Goal: Browse casually: Explore the website without a specific task or goal

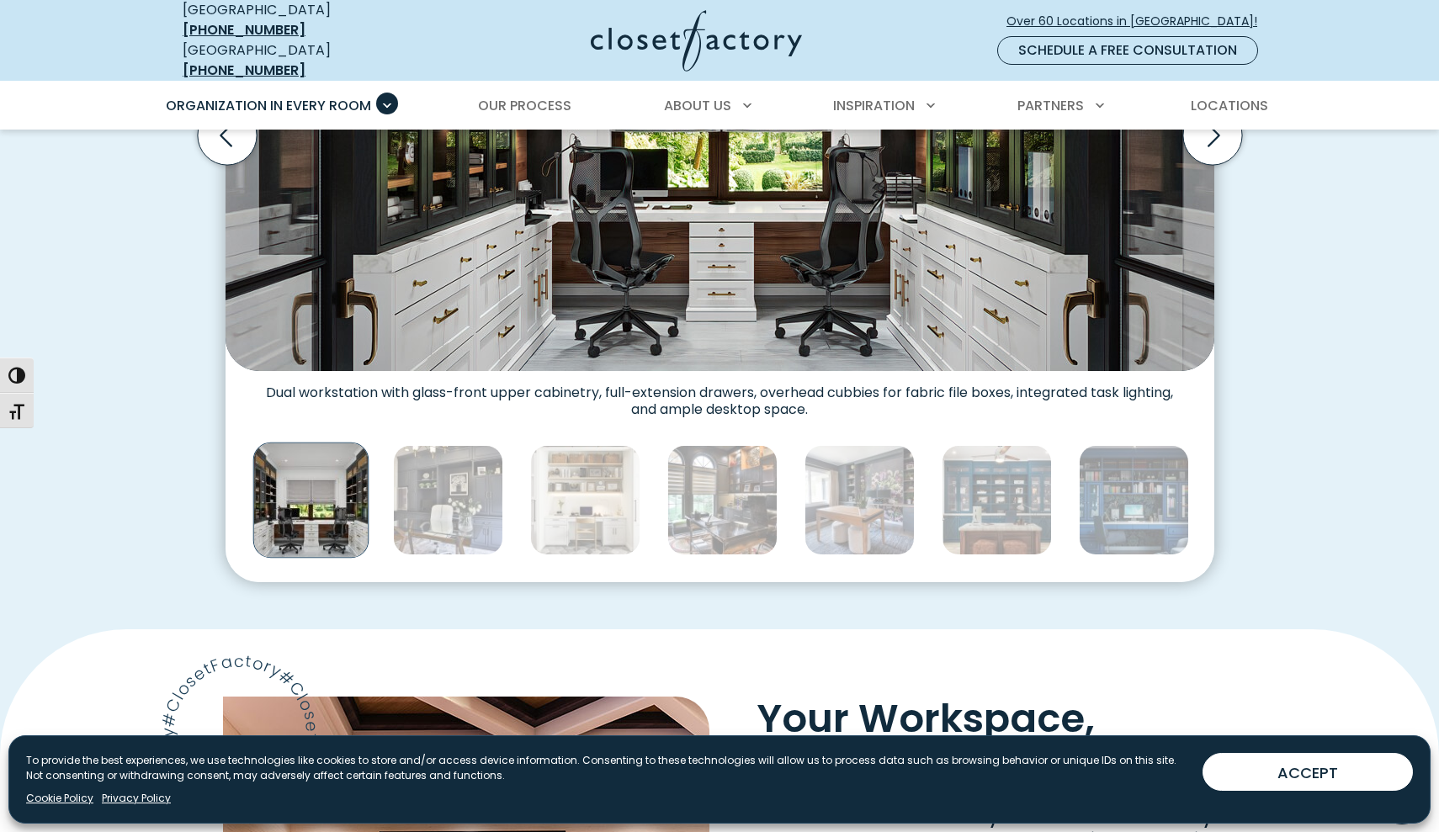
scroll to position [667, 0]
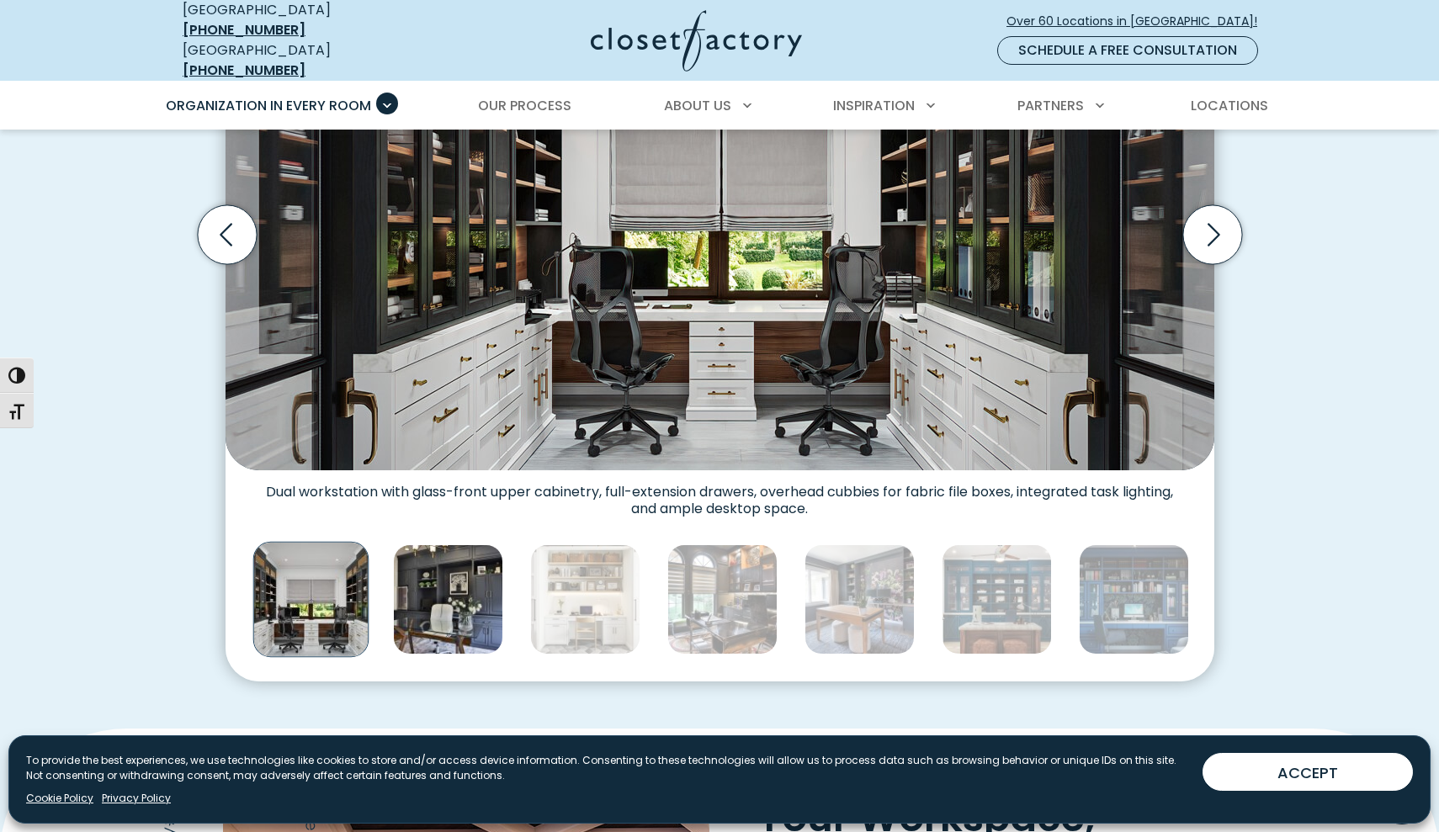
click at [436, 589] on img "Thumbnail Gallery" at bounding box center [448, 600] width 110 height 110
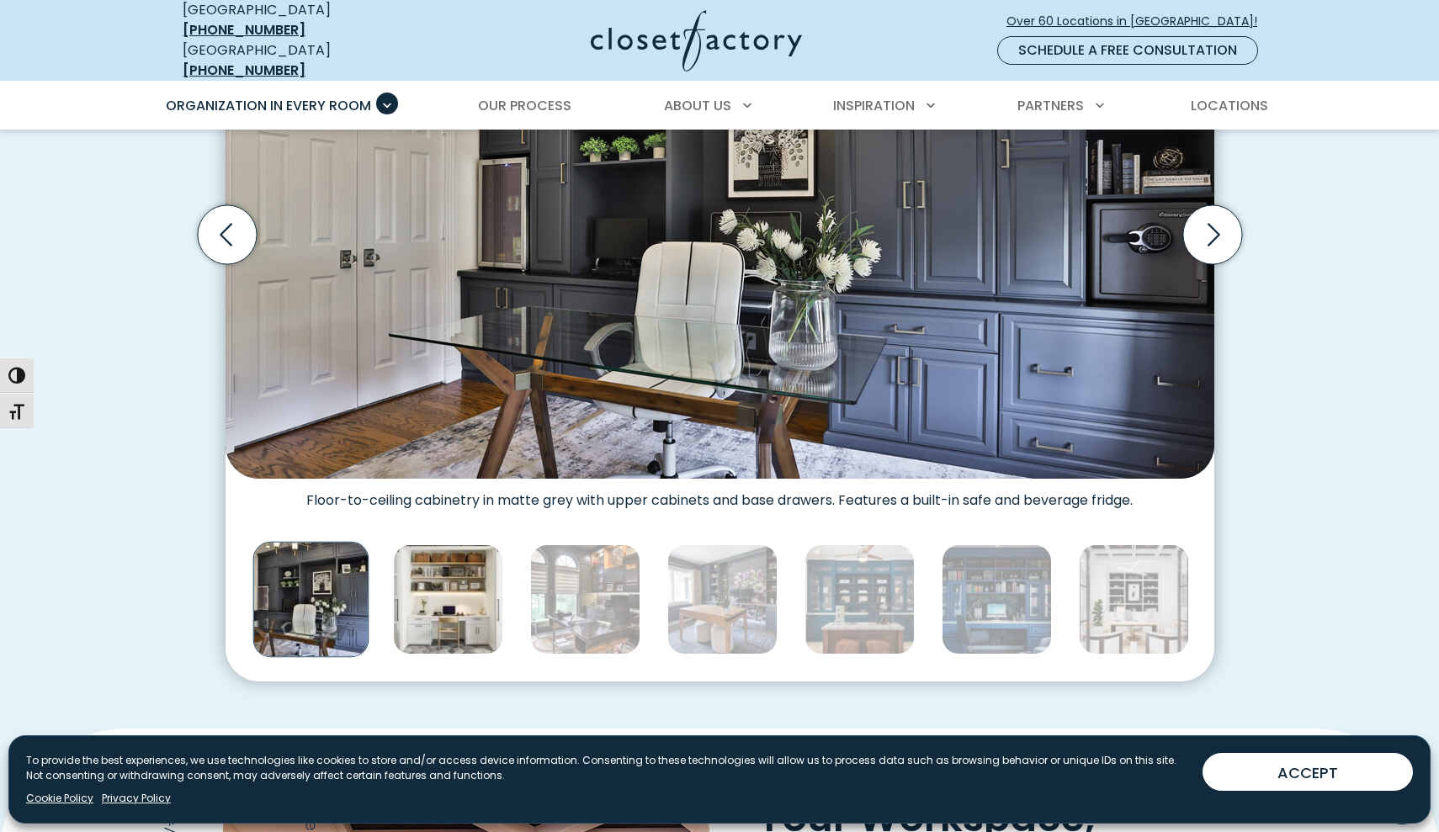
click at [471, 593] on img "Thumbnail Gallery" at bounding box center [448, 600] width 110 height 110
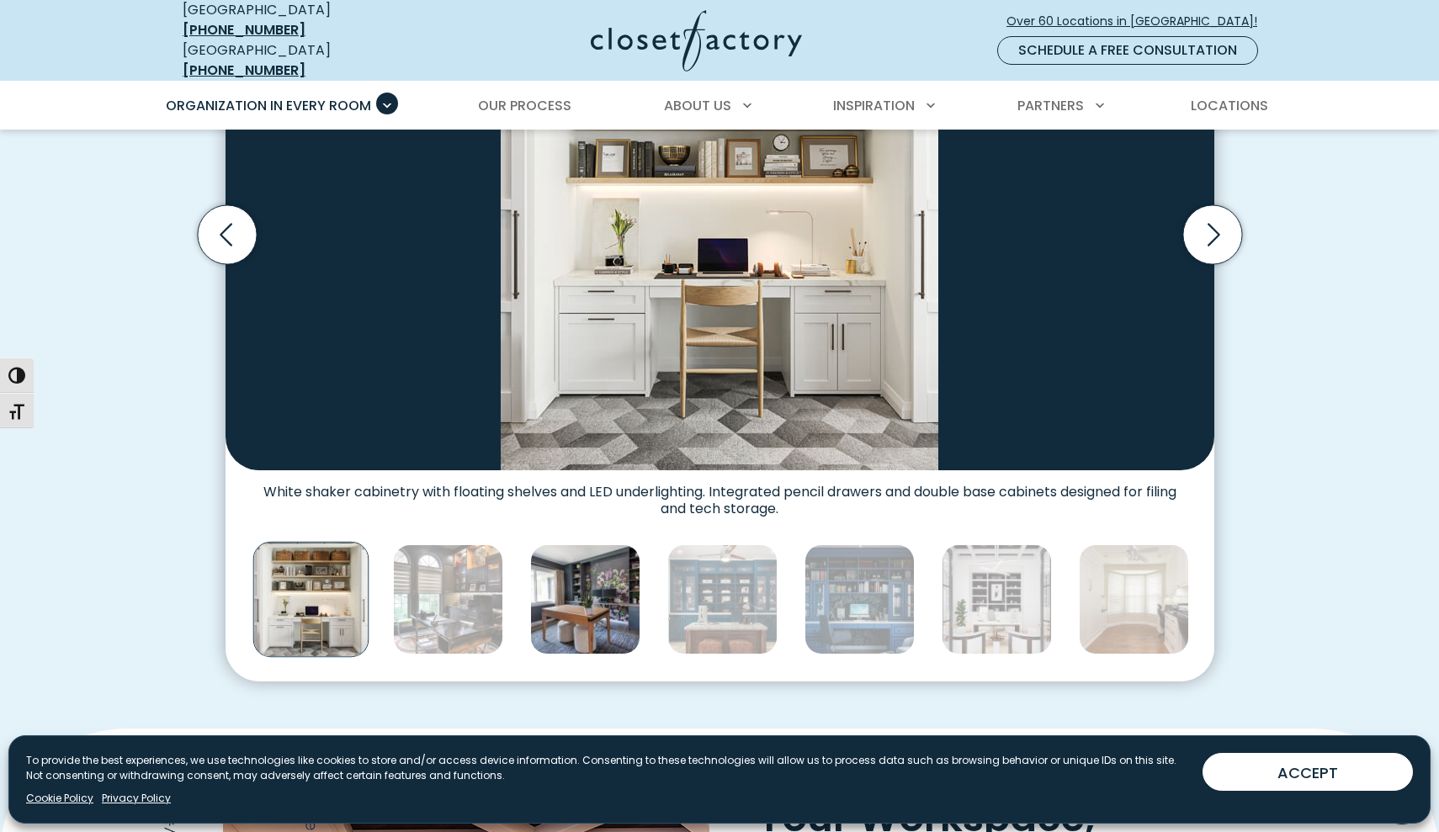
click at [585, 586] on img "Thumbnail Gallery" at bounding box center [585, 600] width 110 height 110
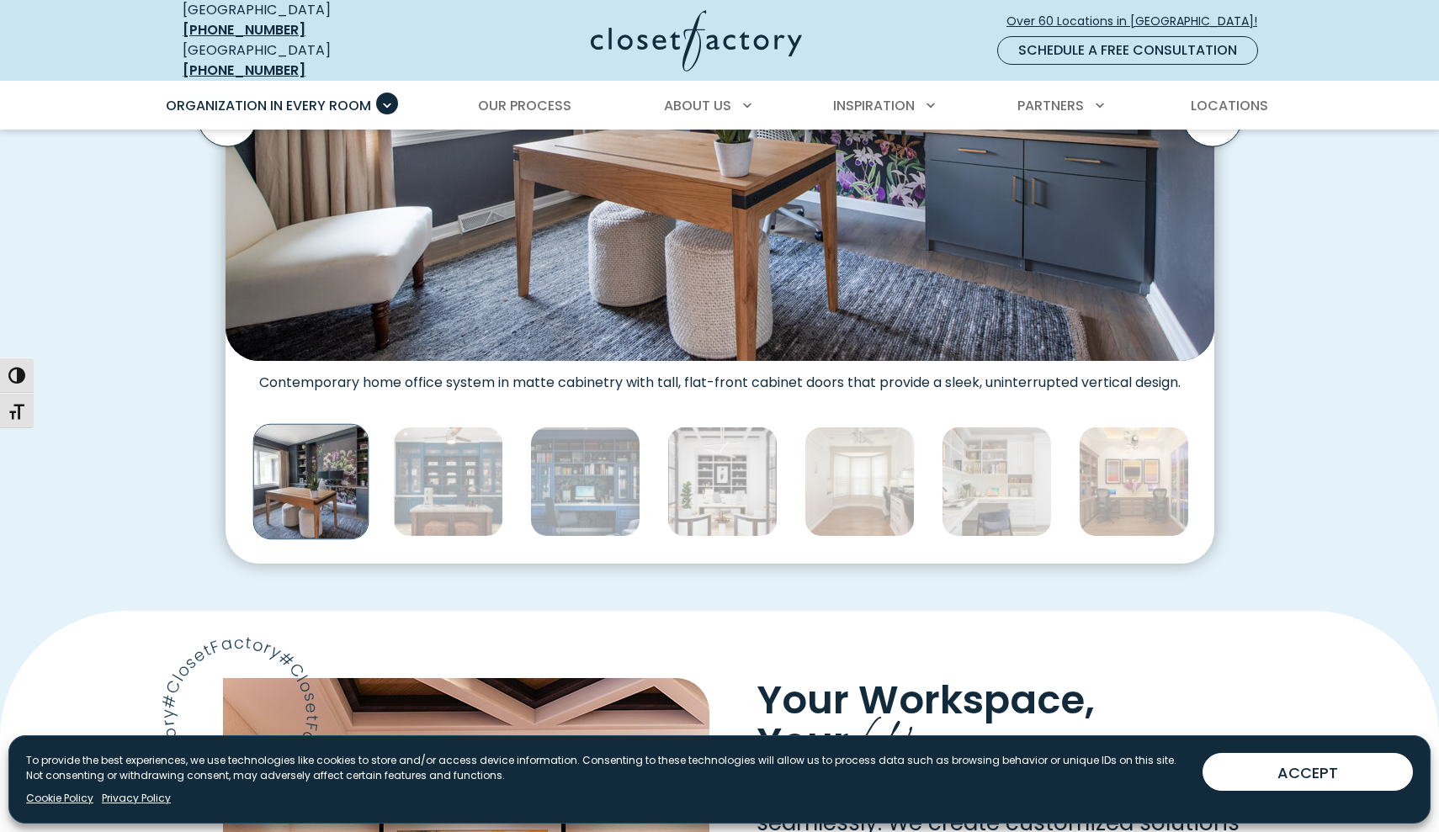
scroll to position [790, 0]
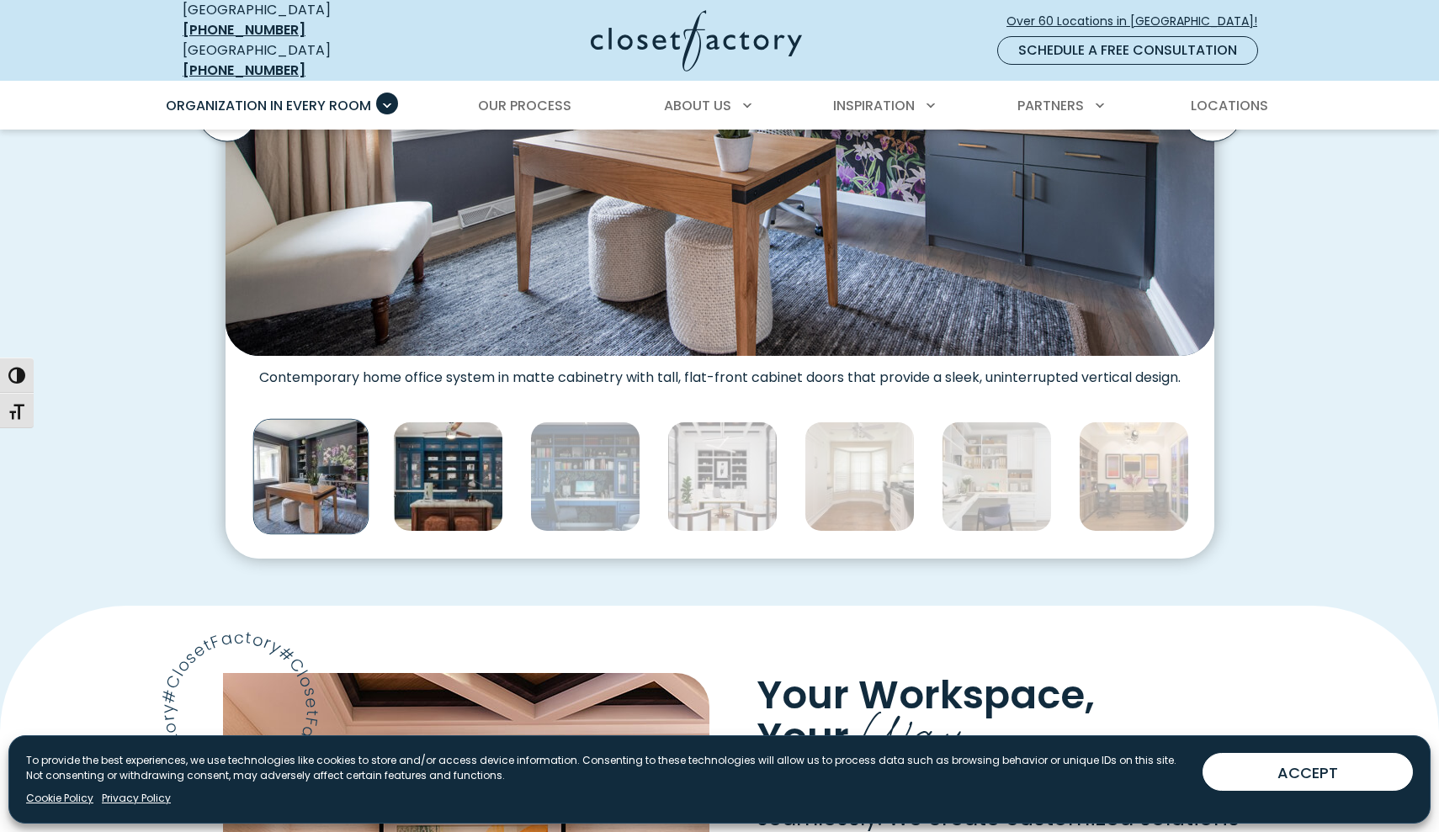
click at [468, 492] on img "Thumbnail Gallery" at bounding box center [448, 477] width 110 height 110
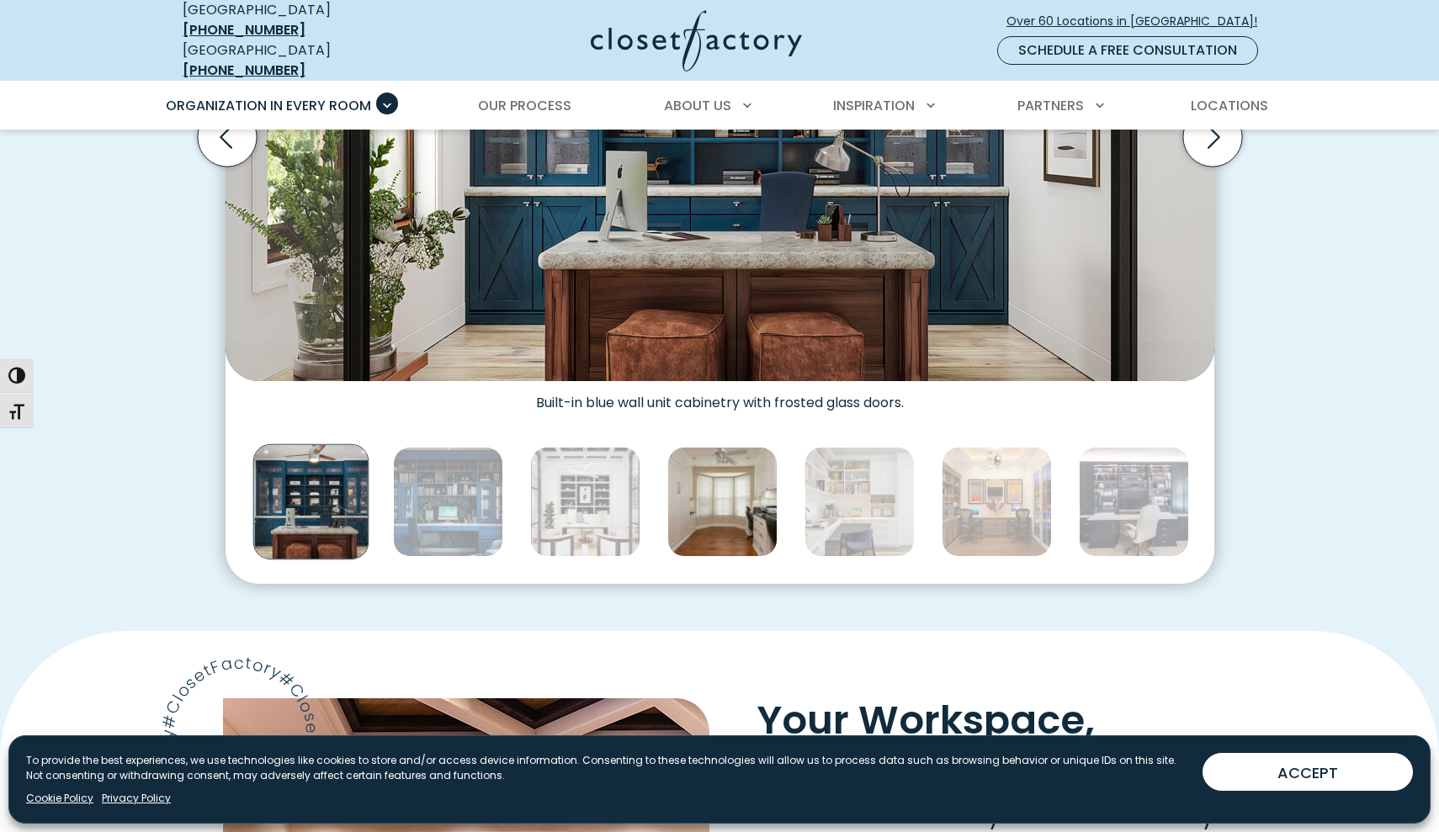
scroll to position [793, 0]
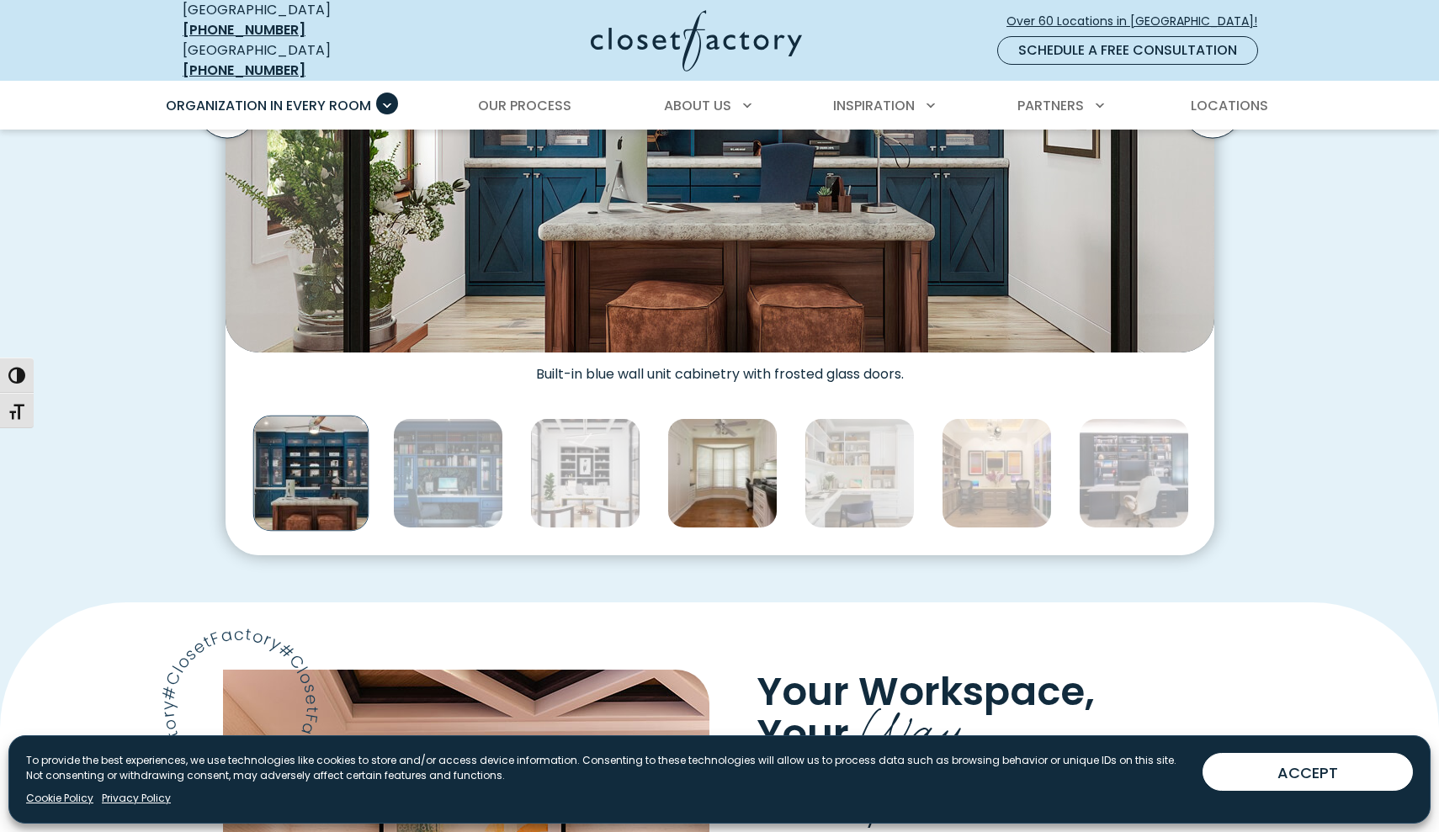
click at [730, 472] on img "Thumbnail Gallery" at bounding box center [722, 473] width 110 height 110
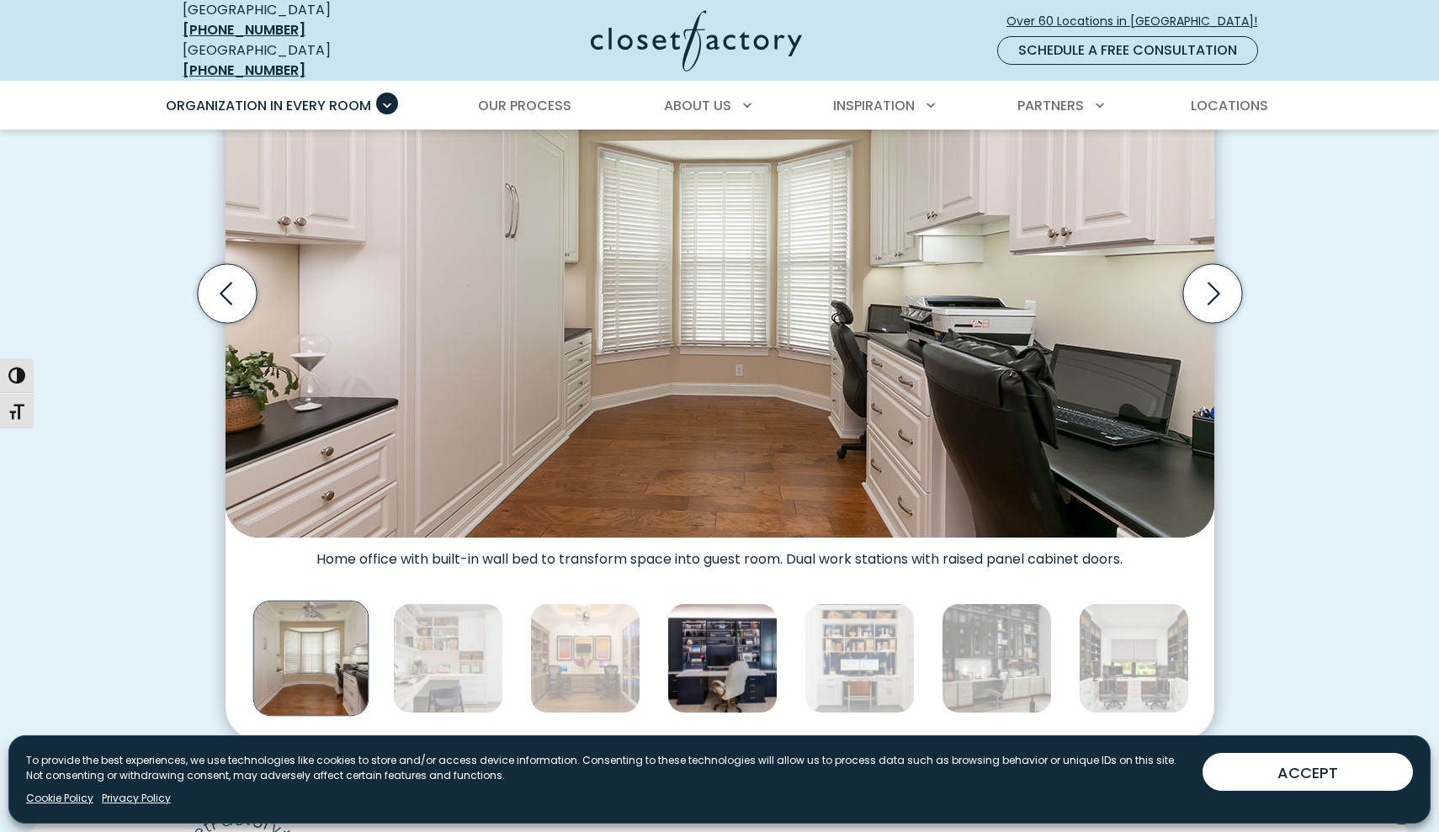
scroll to position [587, 0]
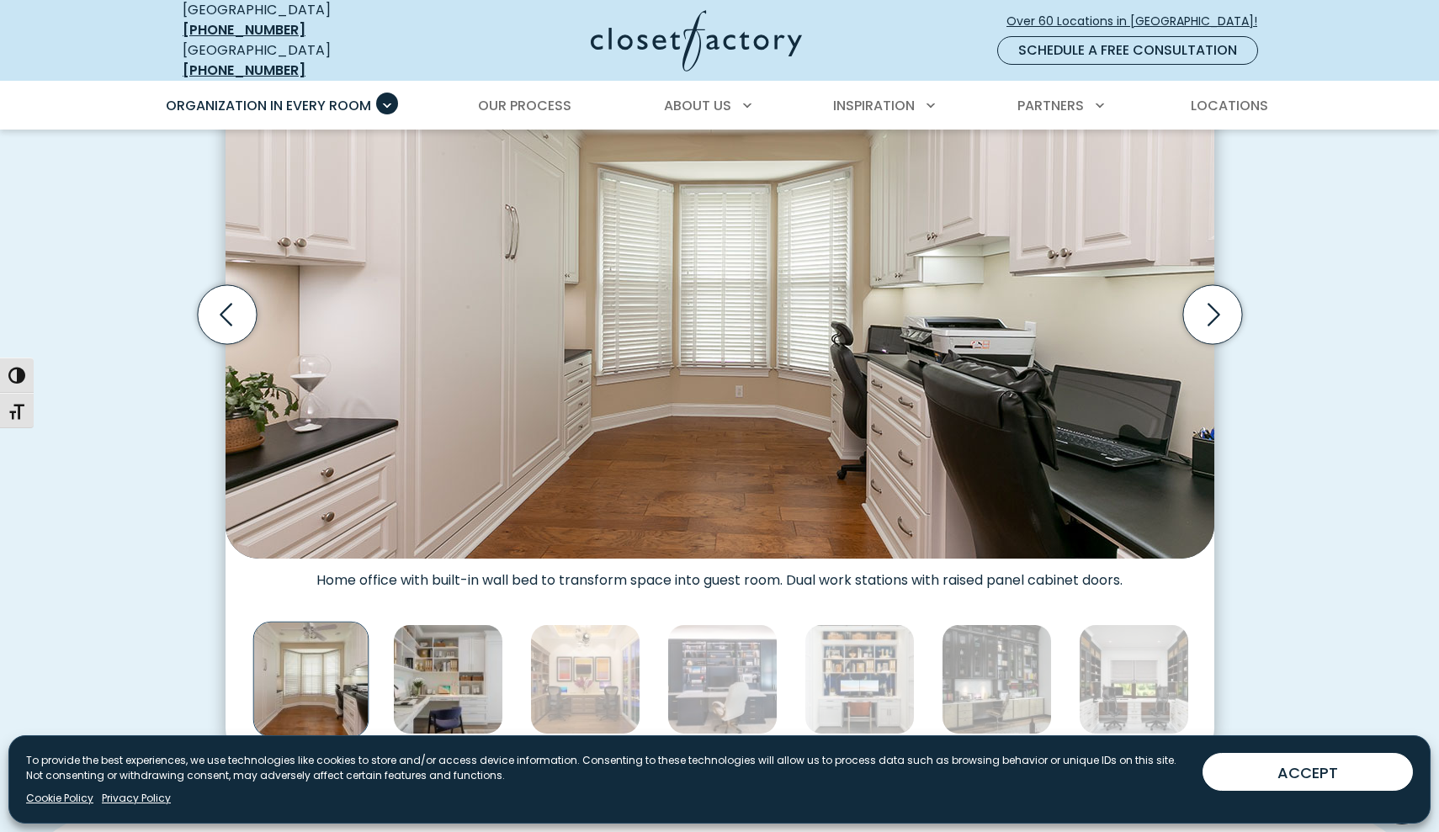
click at [481, 672] on img "Thumbnail Gallery" at bounding box center [448, 680] width 110 height 110
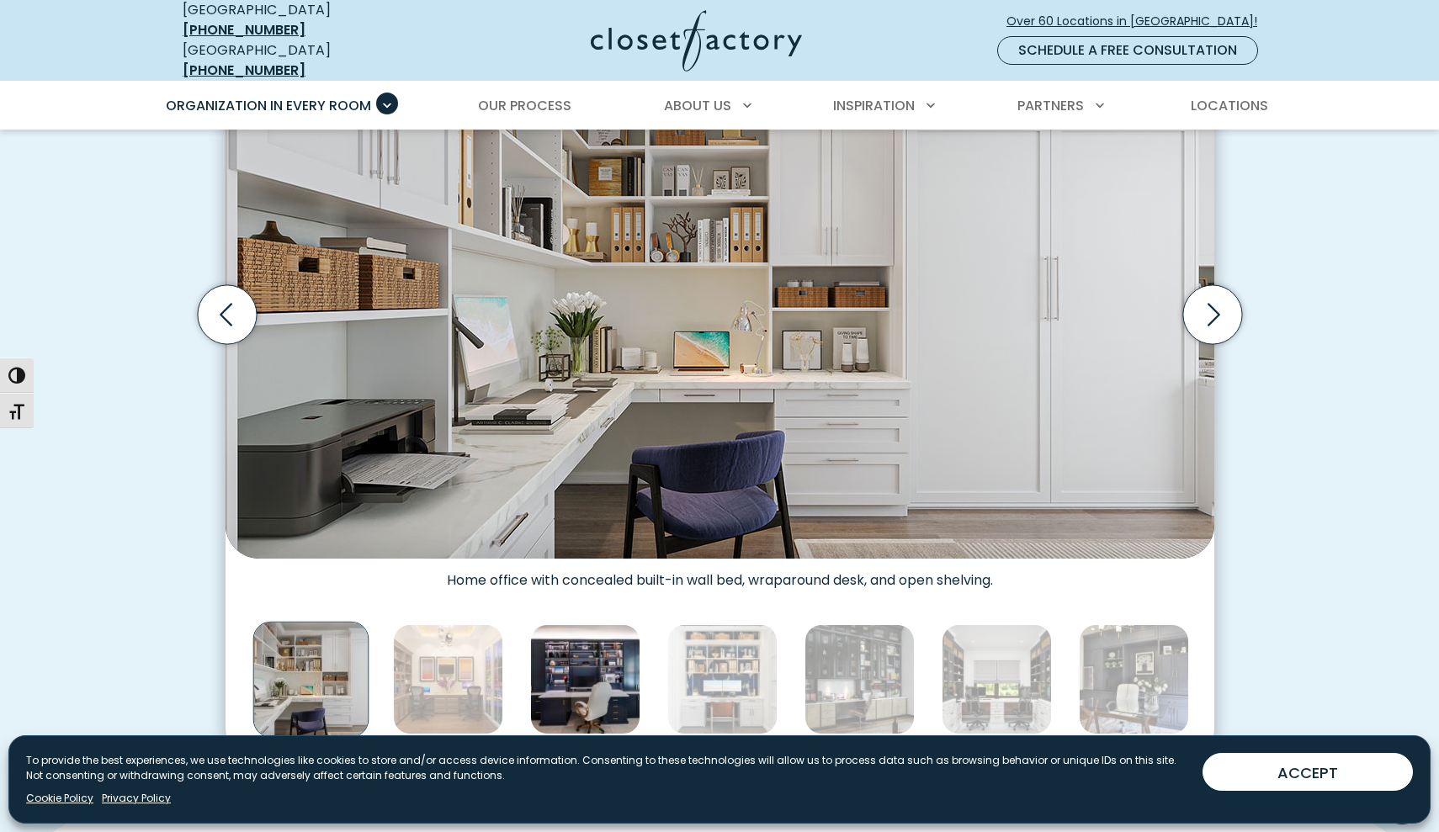
click at [536, 678] on img "Thumbnail Gallery" at bounding box center [585, 680] width 110 height 110
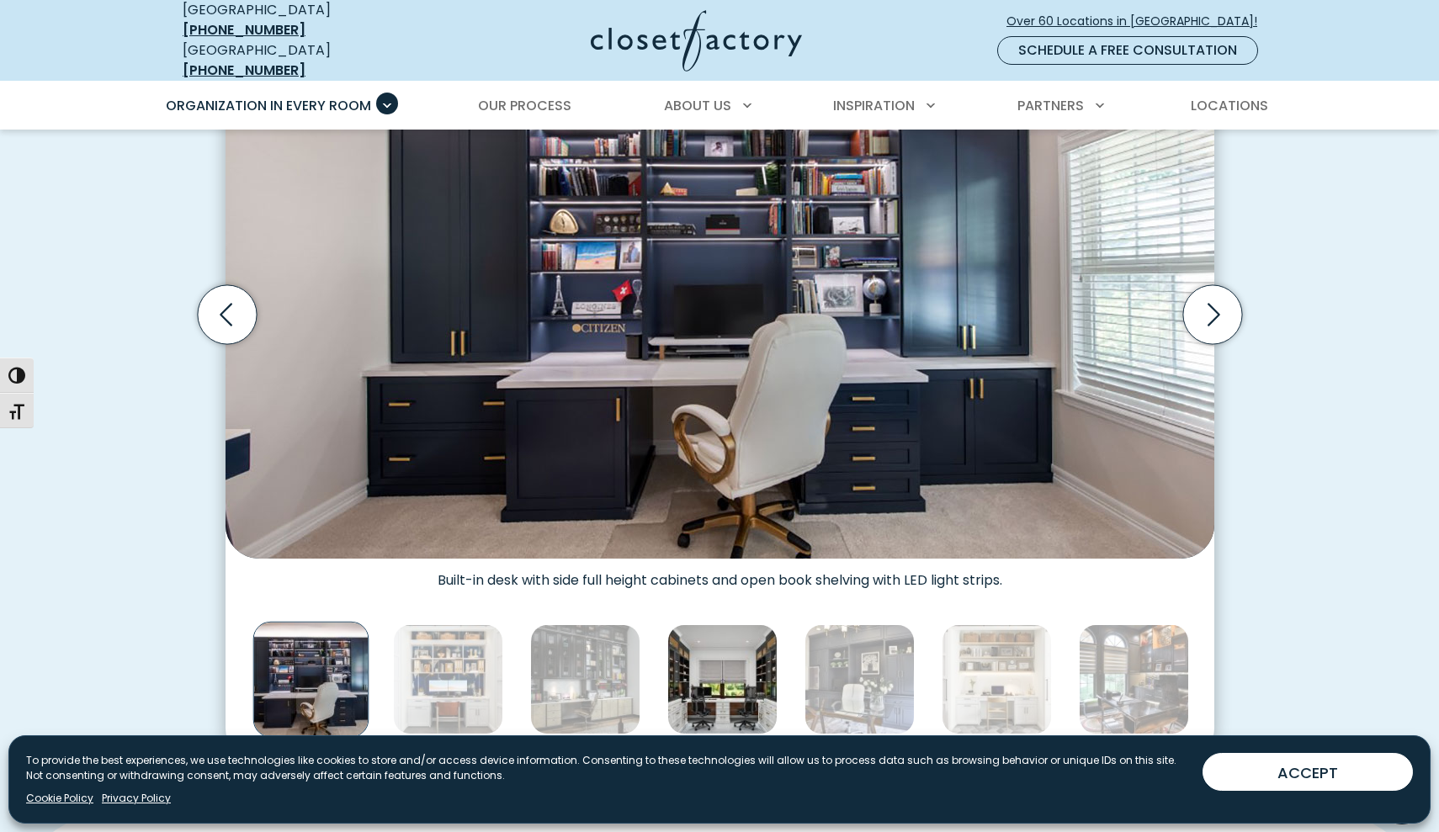
click at [736, 651] on img "Thumbnail Gallery" at bounding box center [722, 680] width 110 height 110
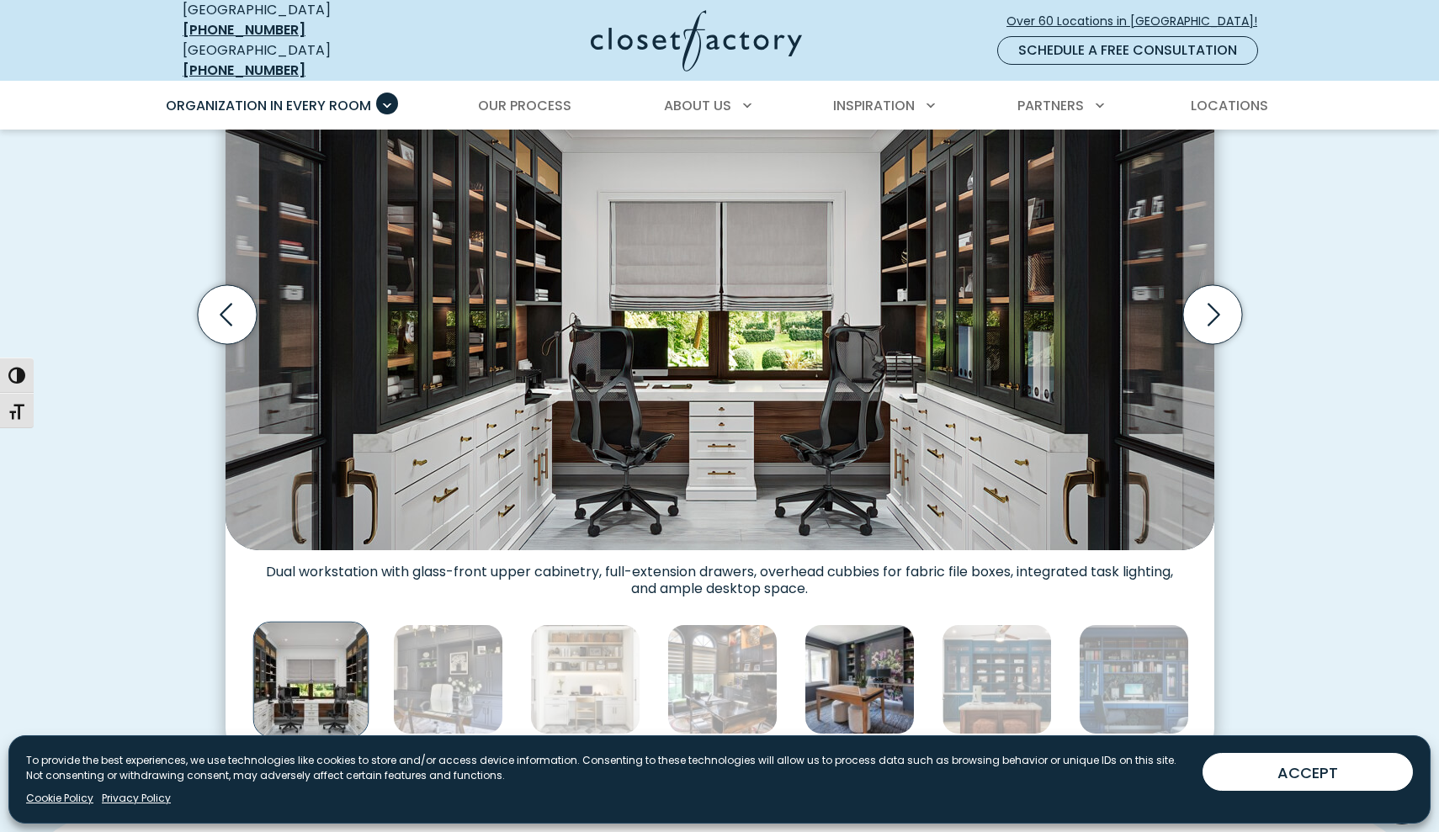
click at [861, 666] on img "Thumbnail Gallery" at bounding box center [860, 680] width 110 height 110
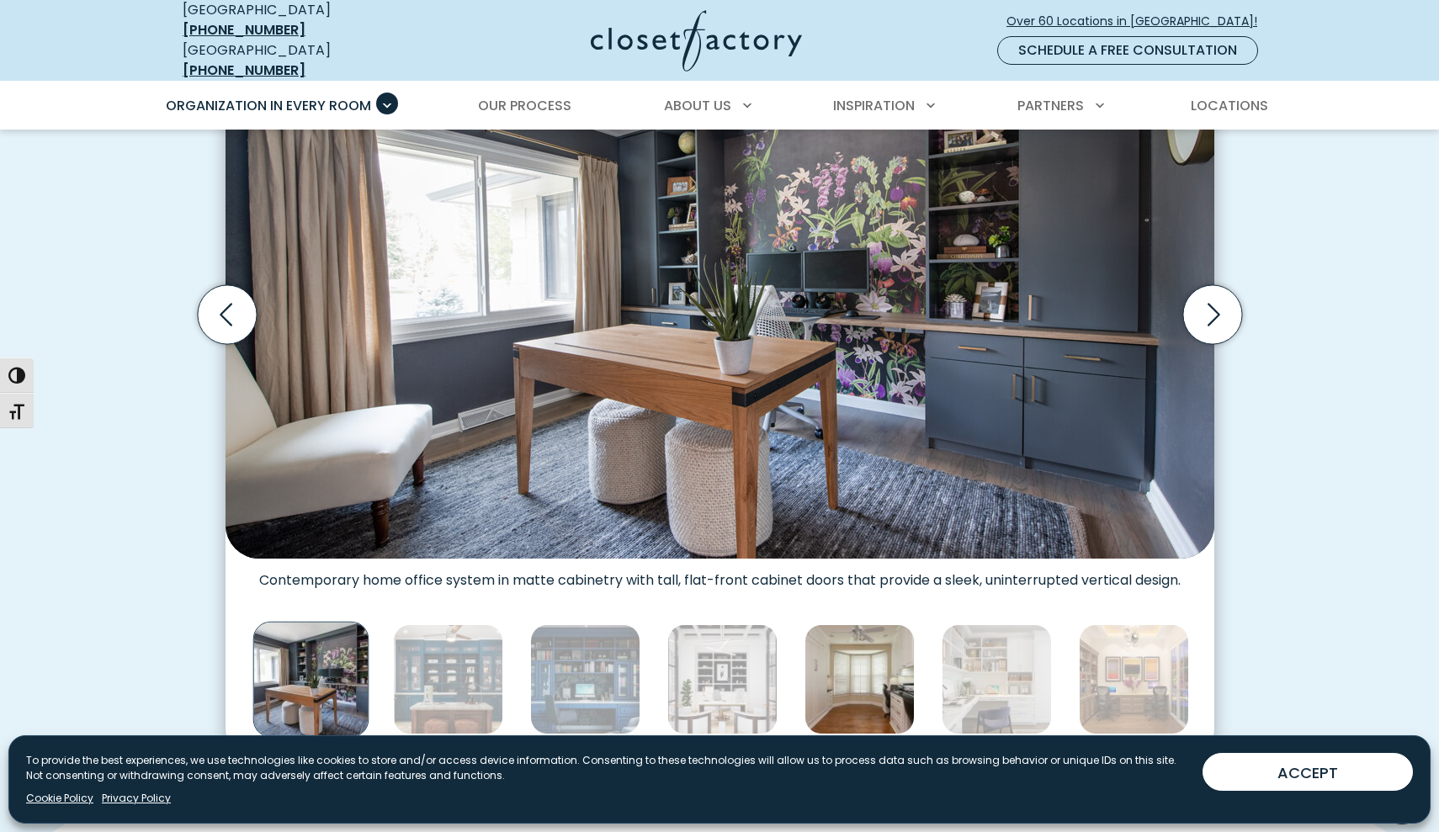
click at [851, 647] on img "Thumbnail Gallery" at bounding box center [860, 680] width 110 height 110
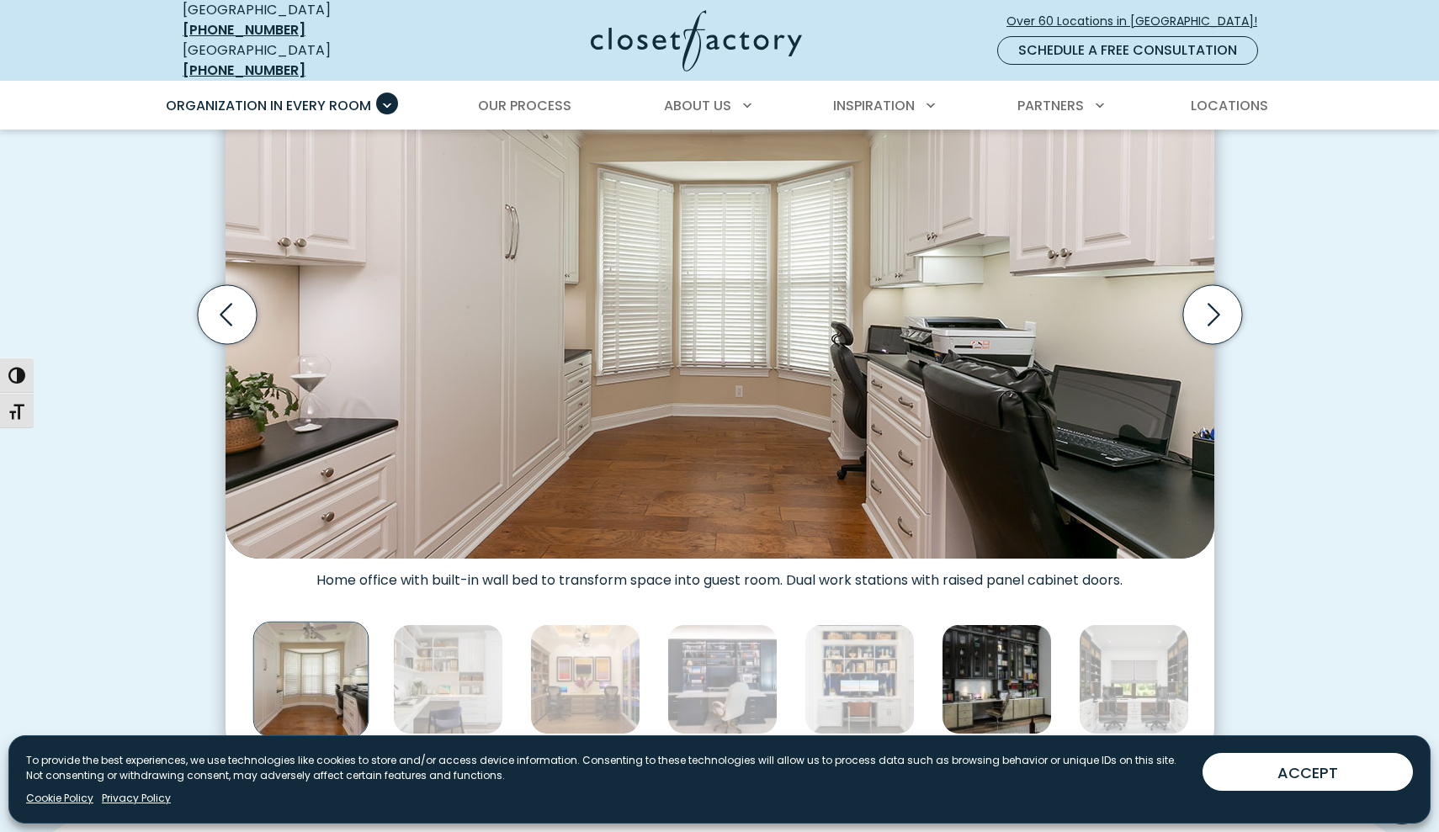
click at [1004, 658] on img "Thumbnail Gallery" at bounding box center [997, 680] width 110 height 110
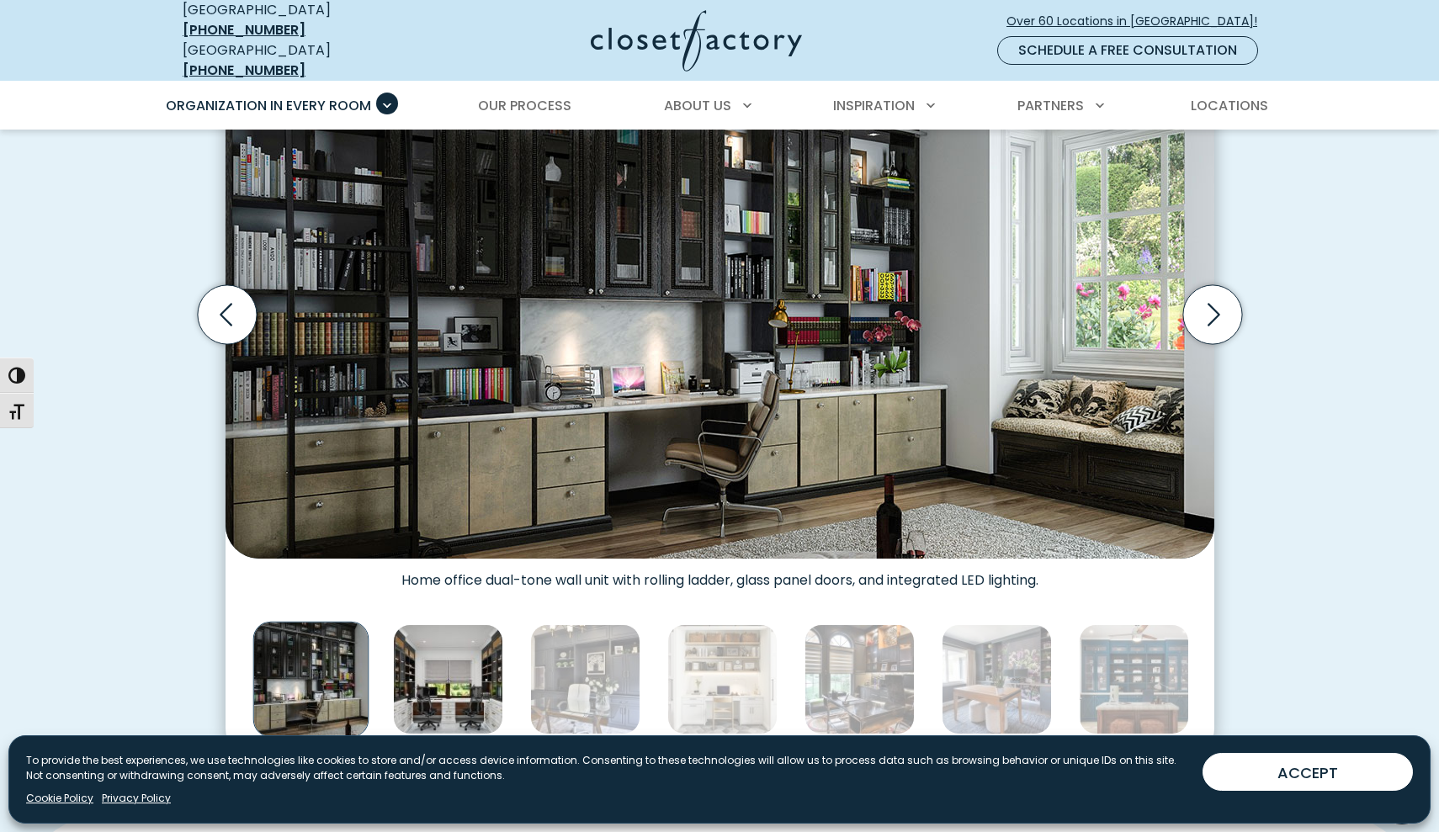
click at [463, 701] on img "Thumbnail Gallery" at bounding box center [448, 680] width 110 height 110
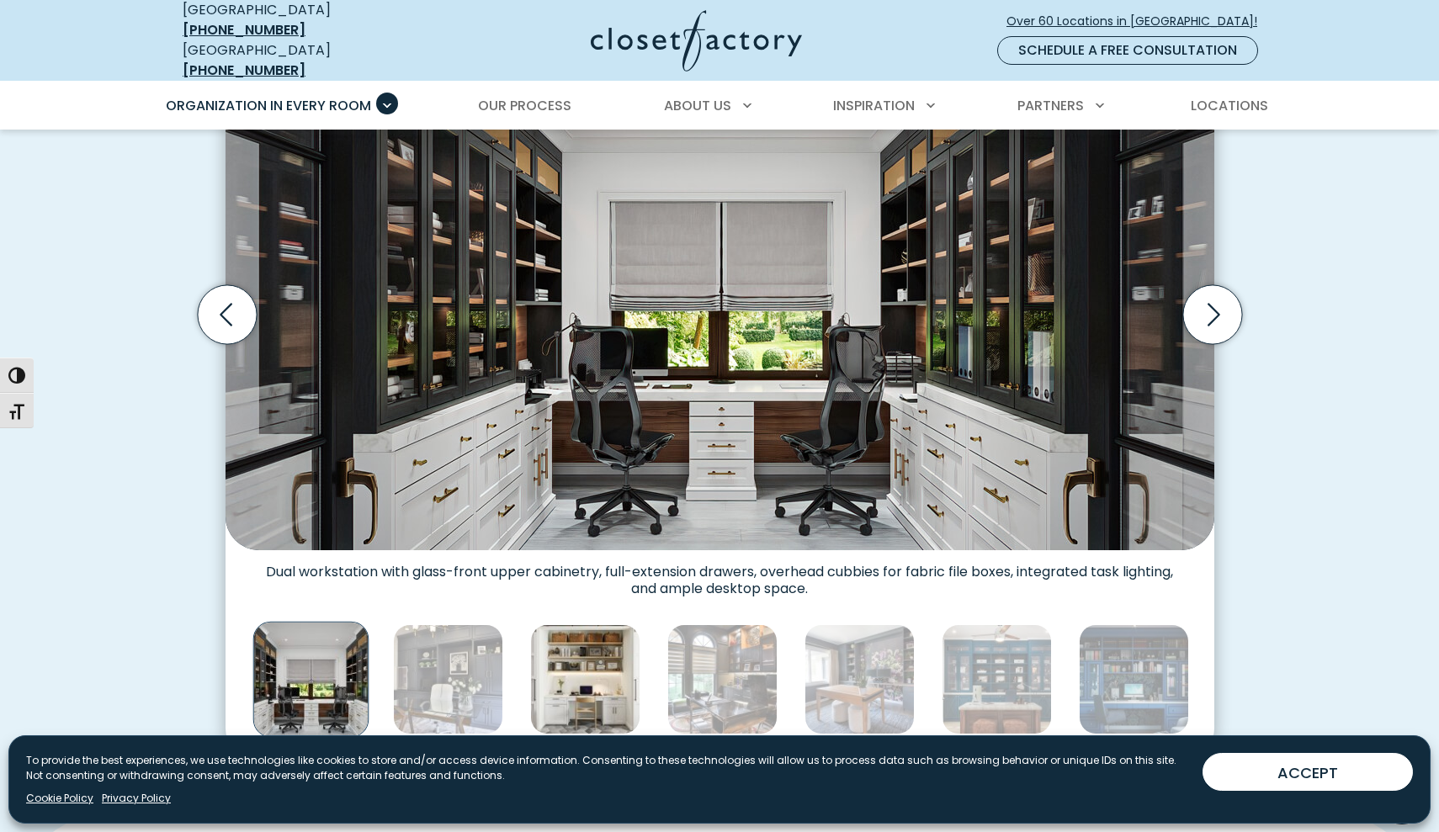
click at [550, 699] on img "Thumbnail Gallery" at bounding box center [585, 680] width 110 height 110
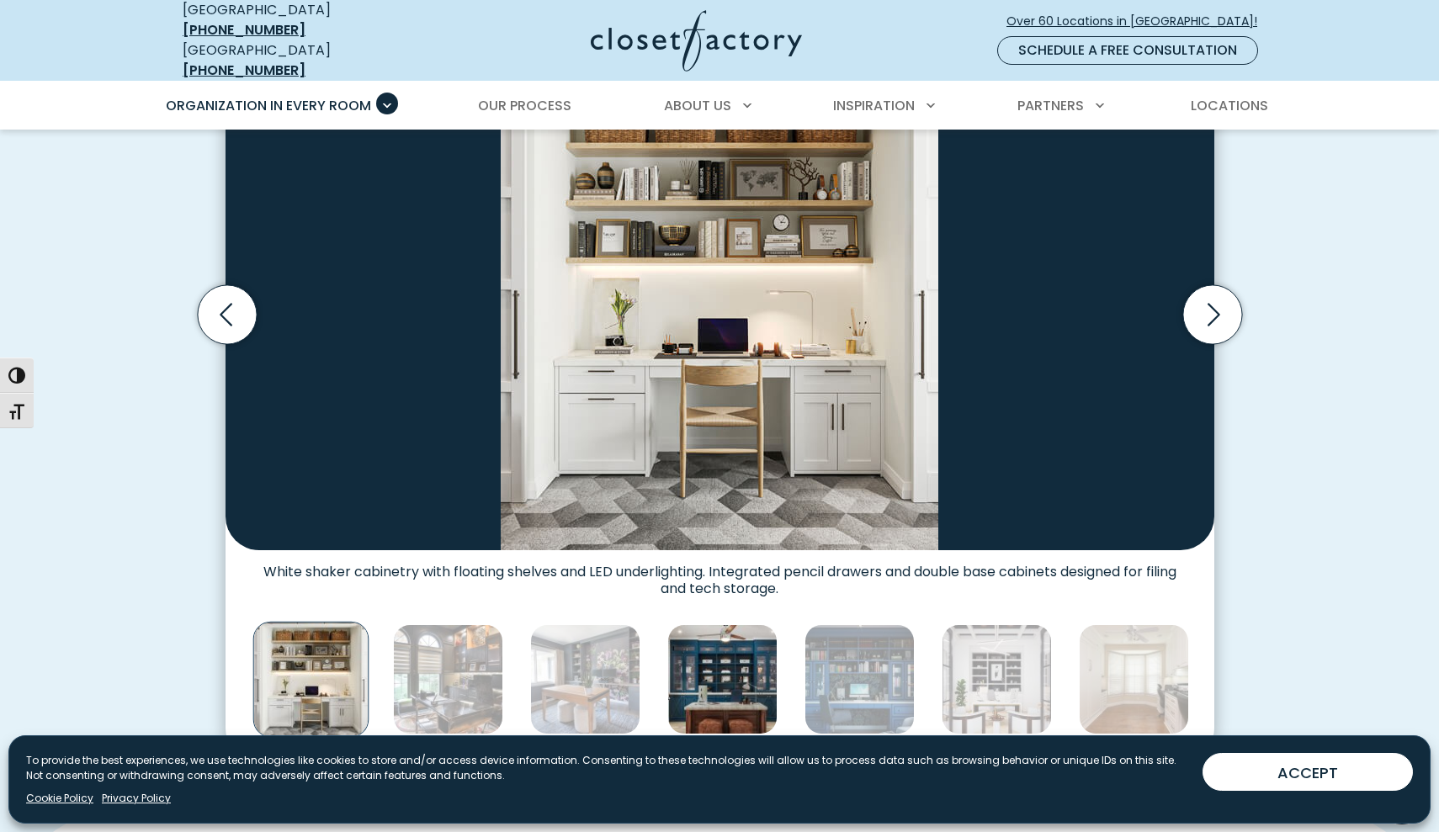
click at [717, 674] on img "Thumbnail Gallery" at bounding box center [722, 680] width 110 height 110
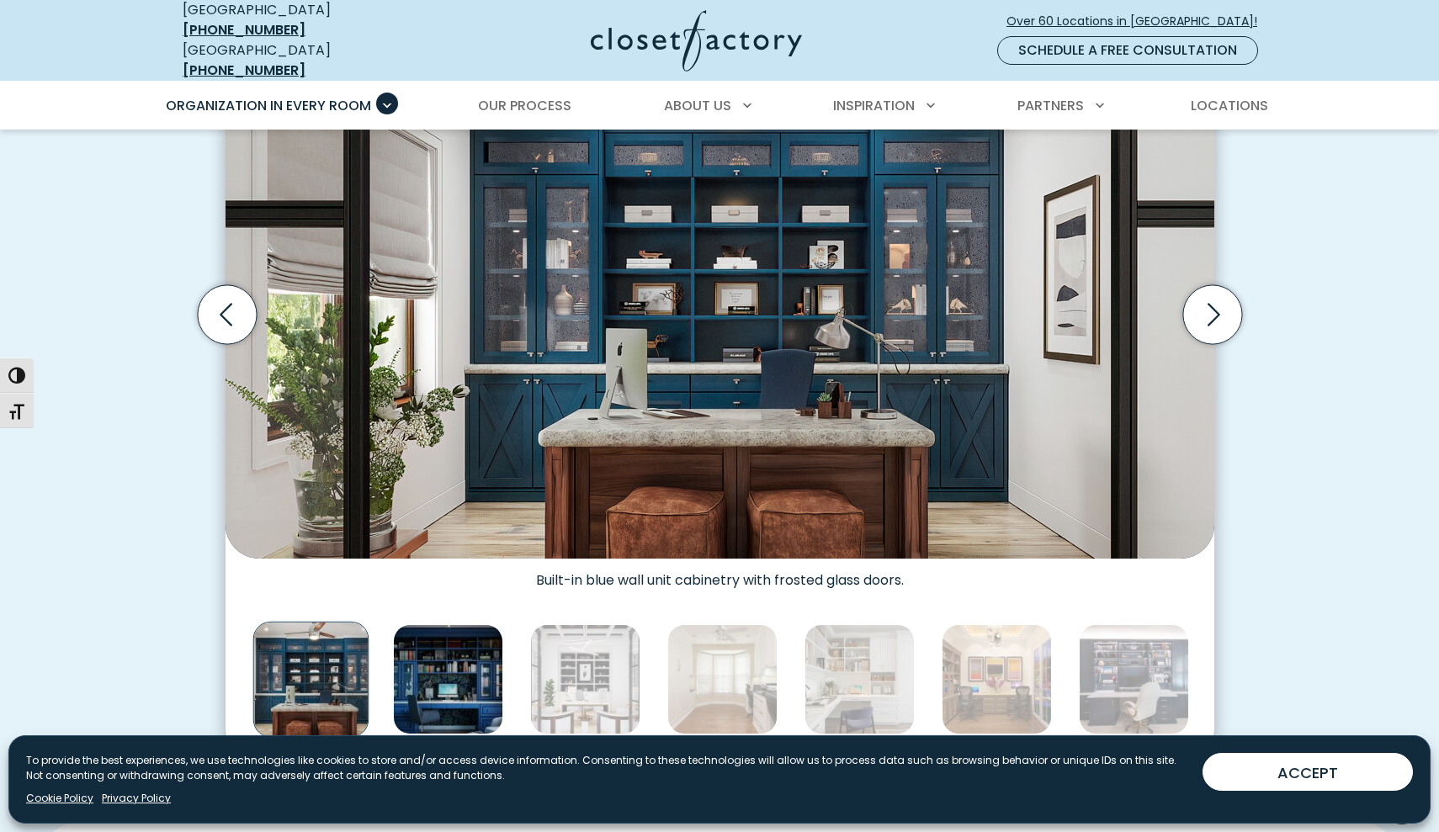
click at [468, 673] on img "Thumbnail Gallery" at bounding box center [448, 680] width 110 height 110
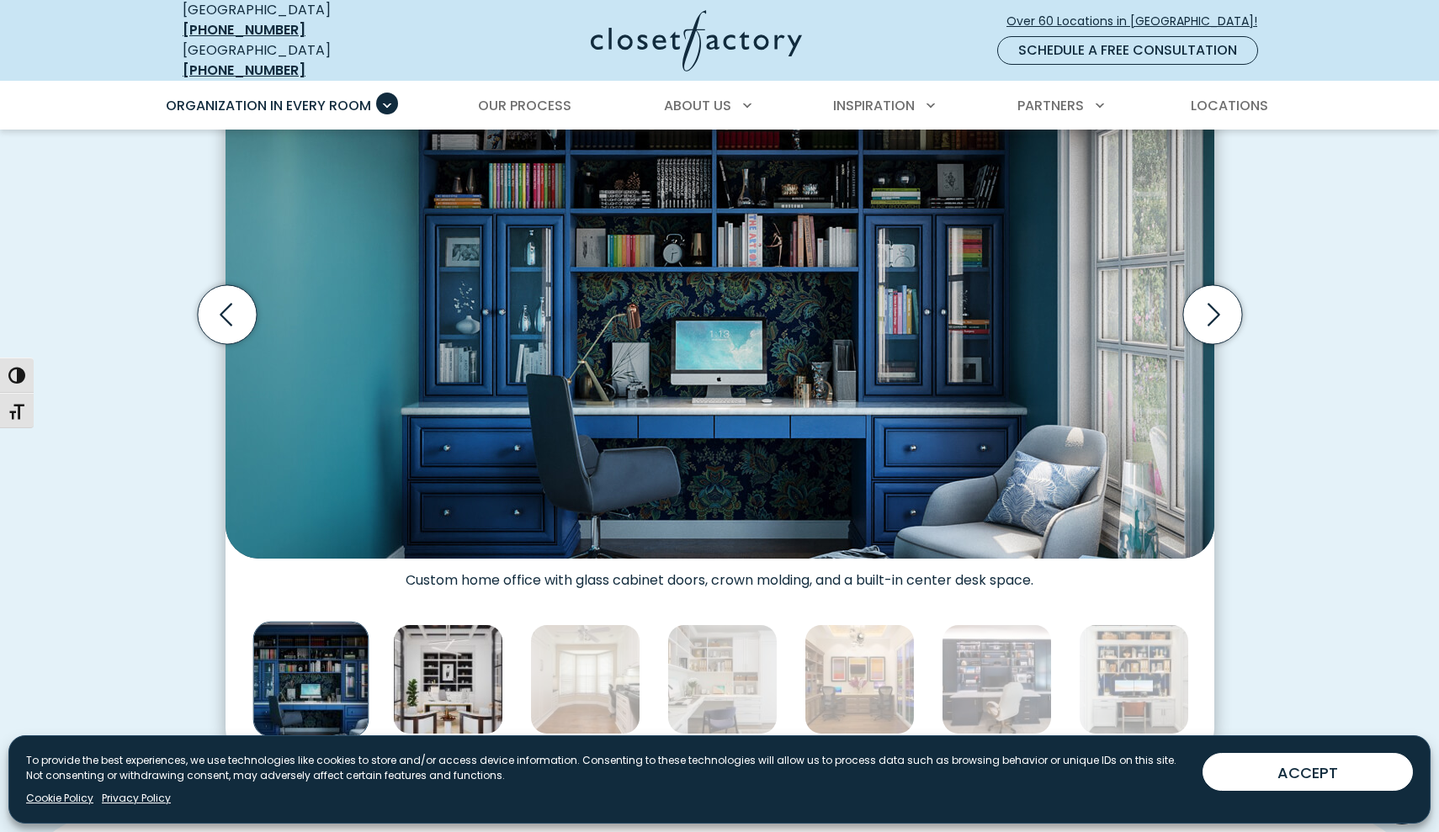
click at [467, 664] on img "Thumbnail Gallery" at bounding box center [448, 680] width 110 height 110
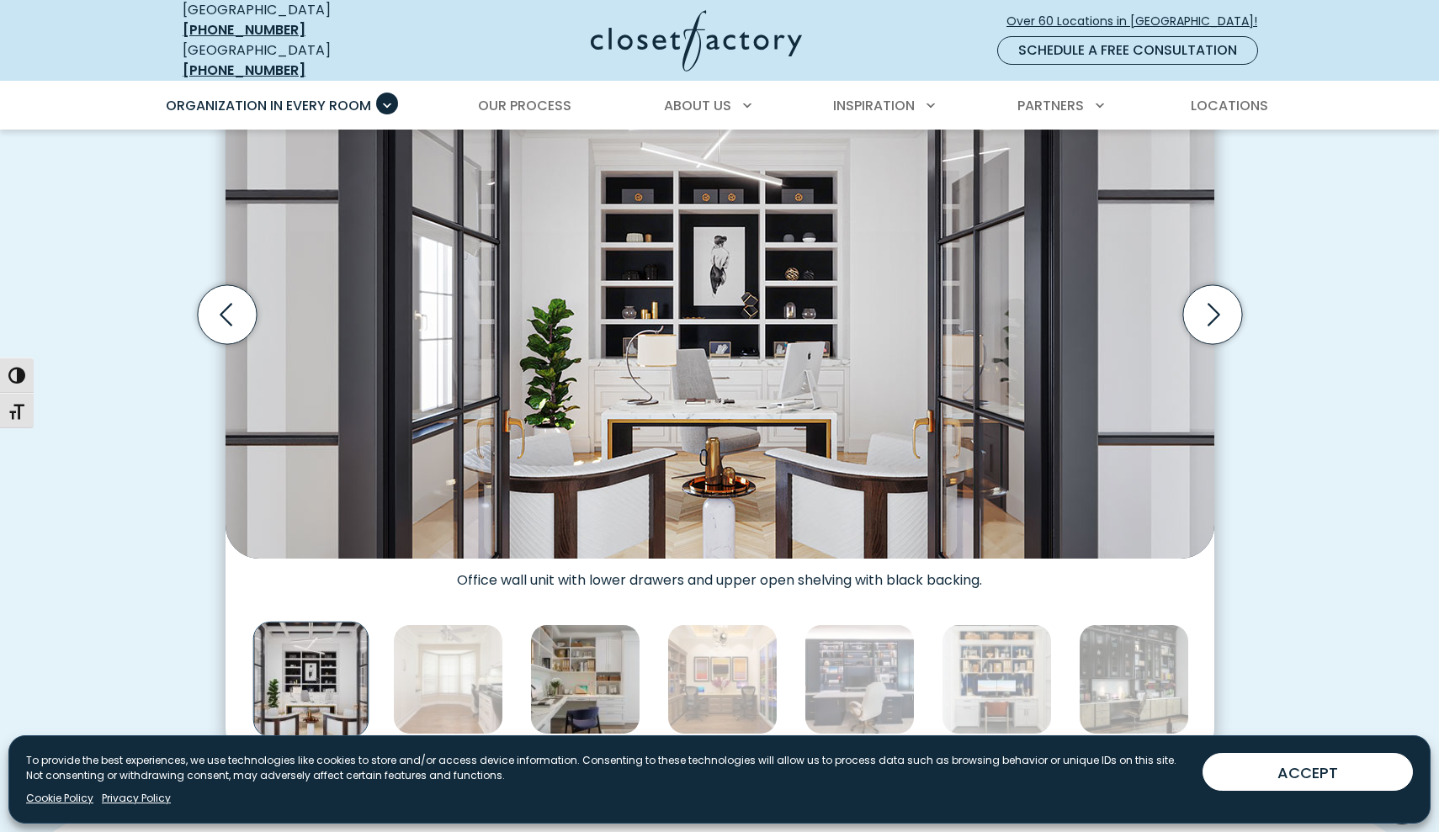
click at [572, 670] on img "Thumbnail Gallery" at bounding box center [585, 680] width 110 height 110
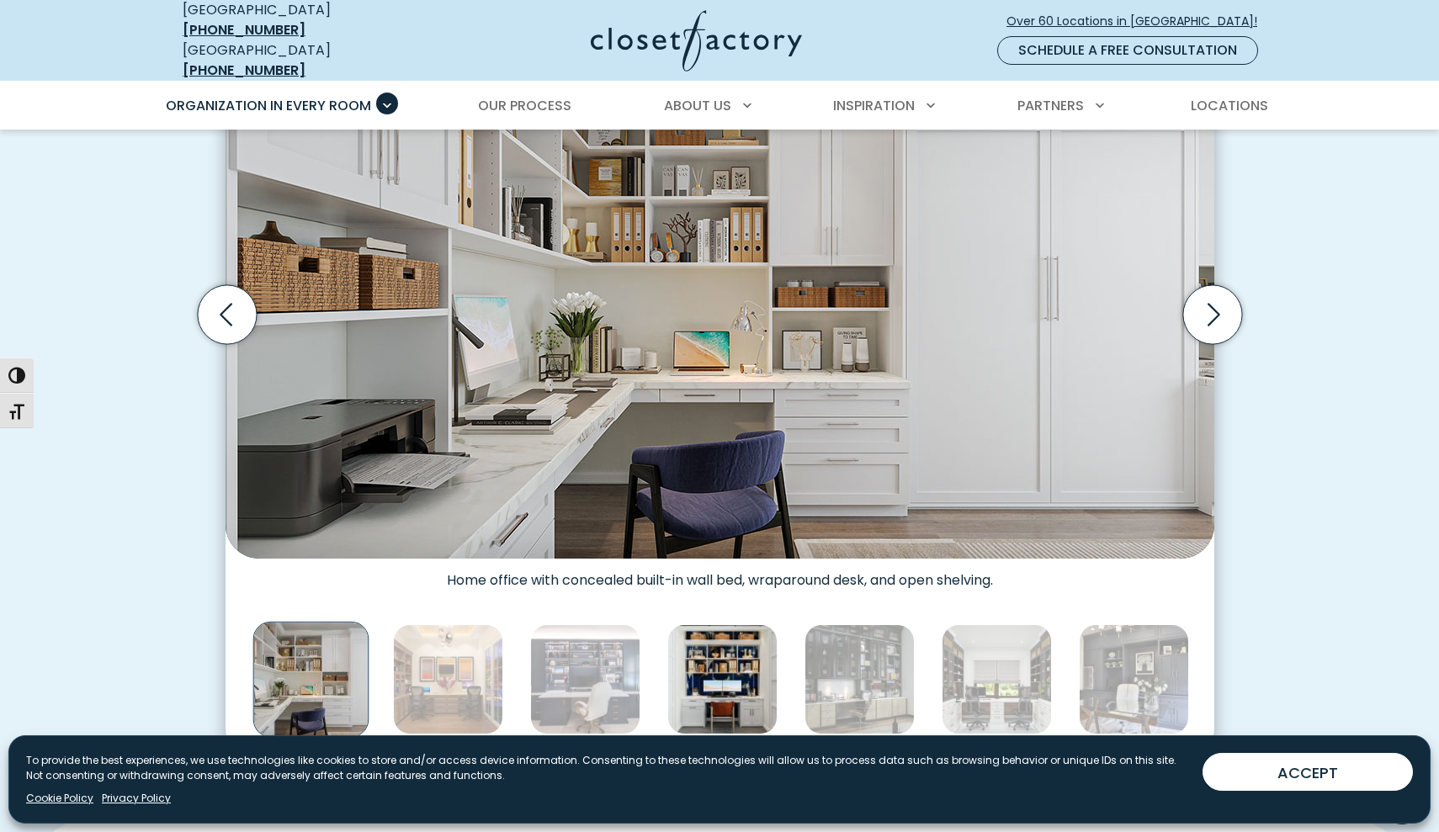
click at [734, 671] on img "Thumbnail Gallery" at bounding box center [722, 680] width 110 height 110
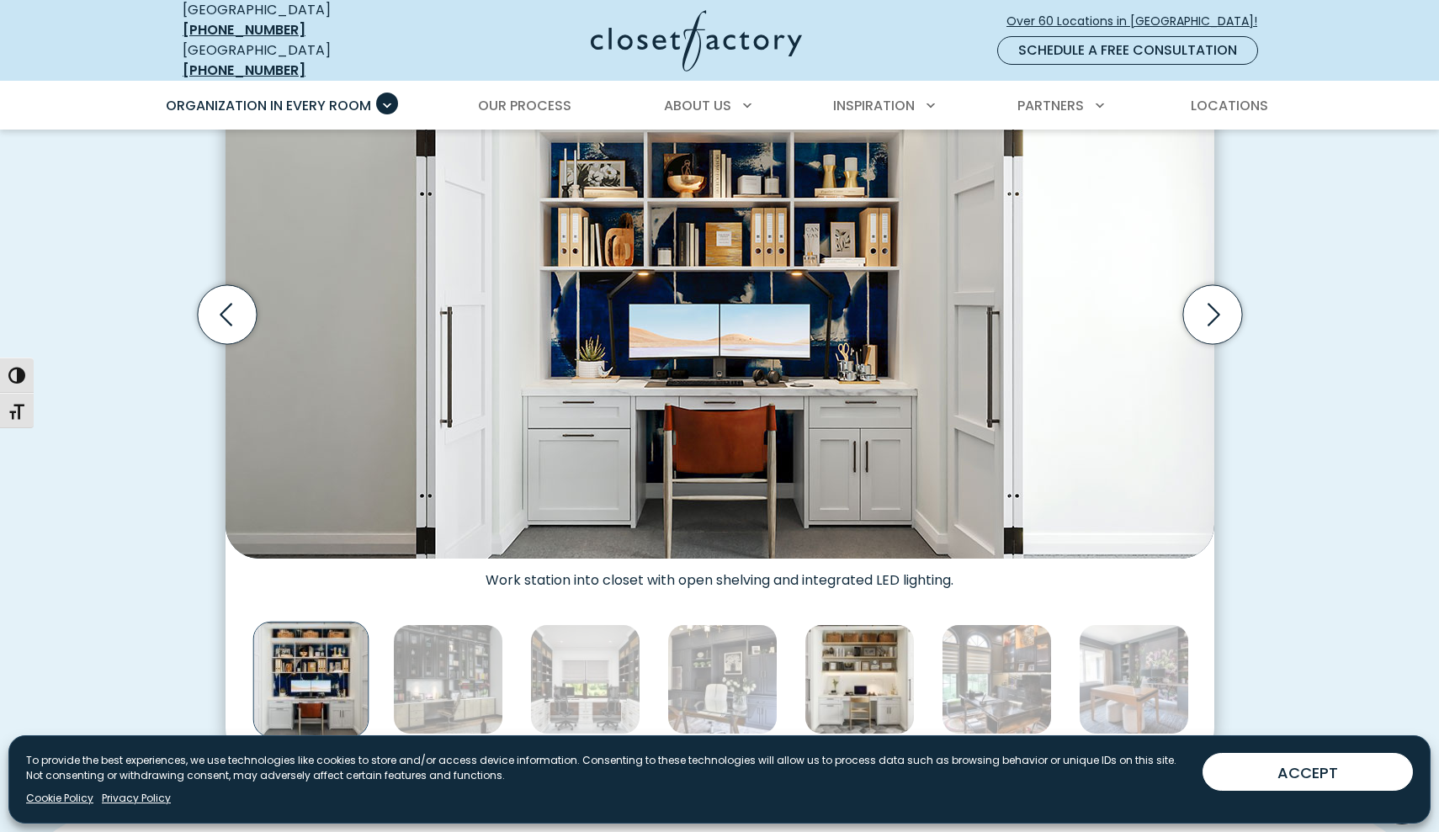
click at [871, 657] on img "Thumbnail Gallery" at bounding box center [860, 680] width 110 height 110
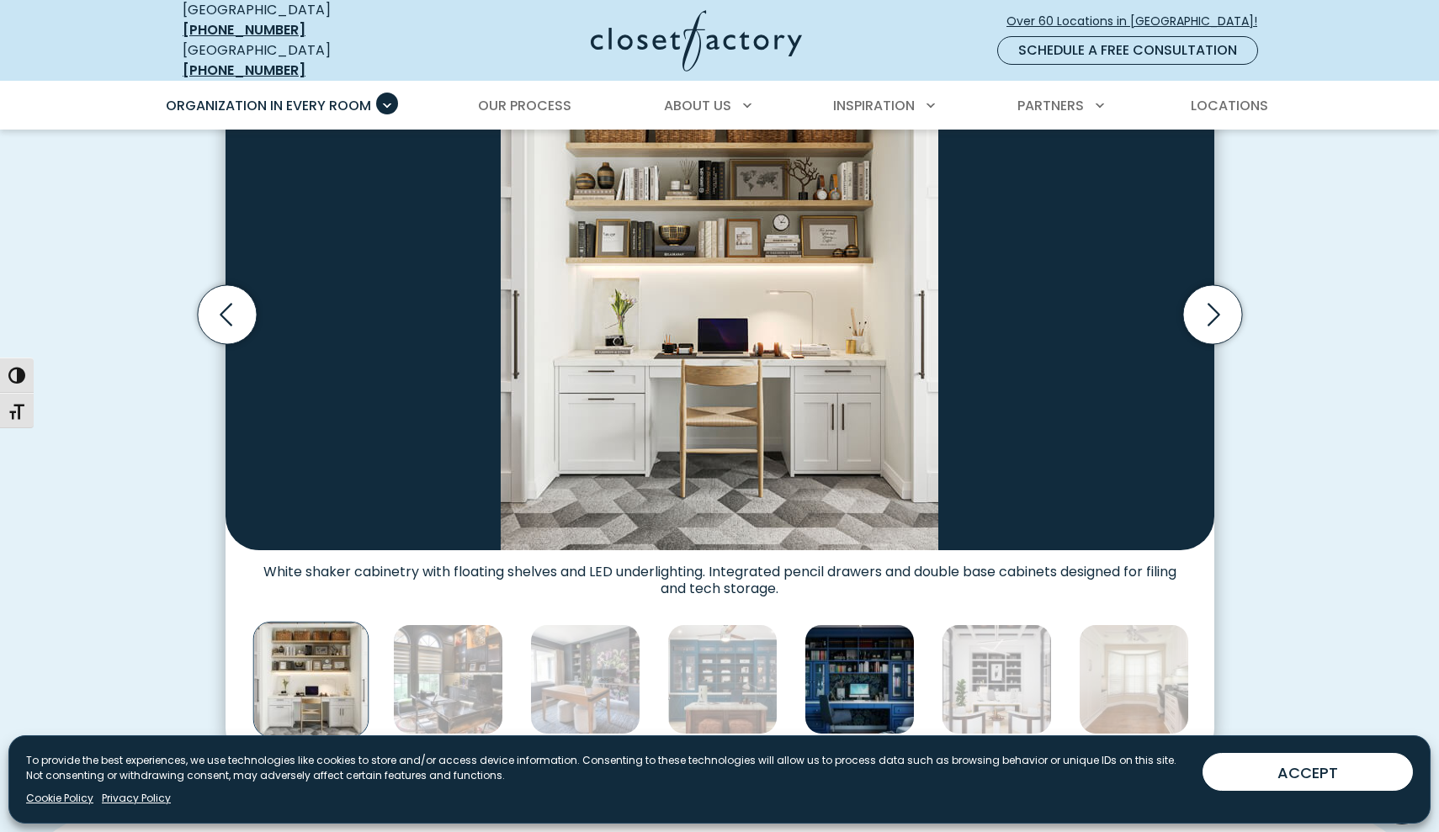
click at [889, 663] on img "Thumbnail Gallery" at bounding box center [860, 680] width 110 height 110
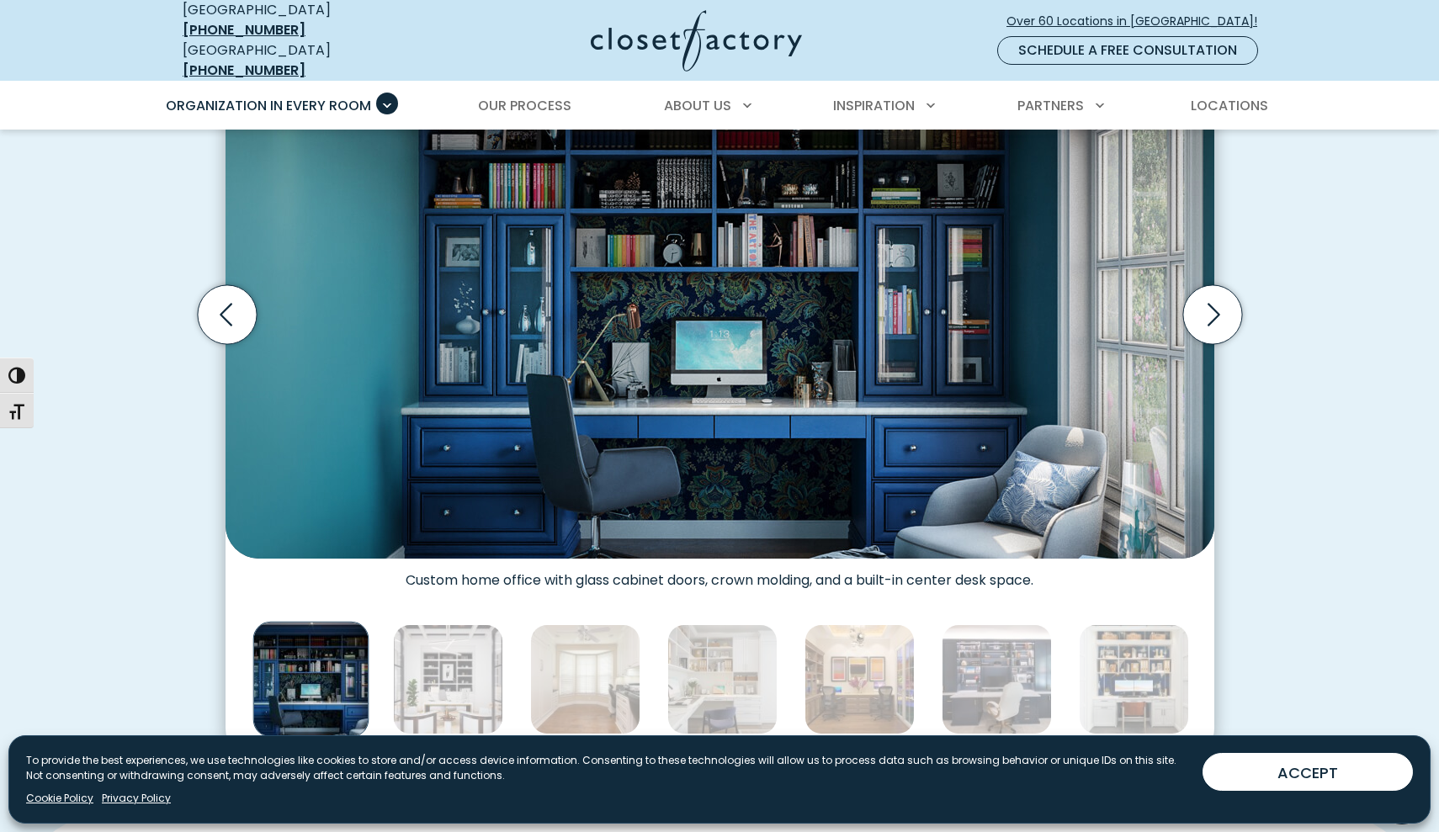
click at [889, 663] on img "Thumbnail Gallery" at bounding box center [860, 680] width 110 height 110
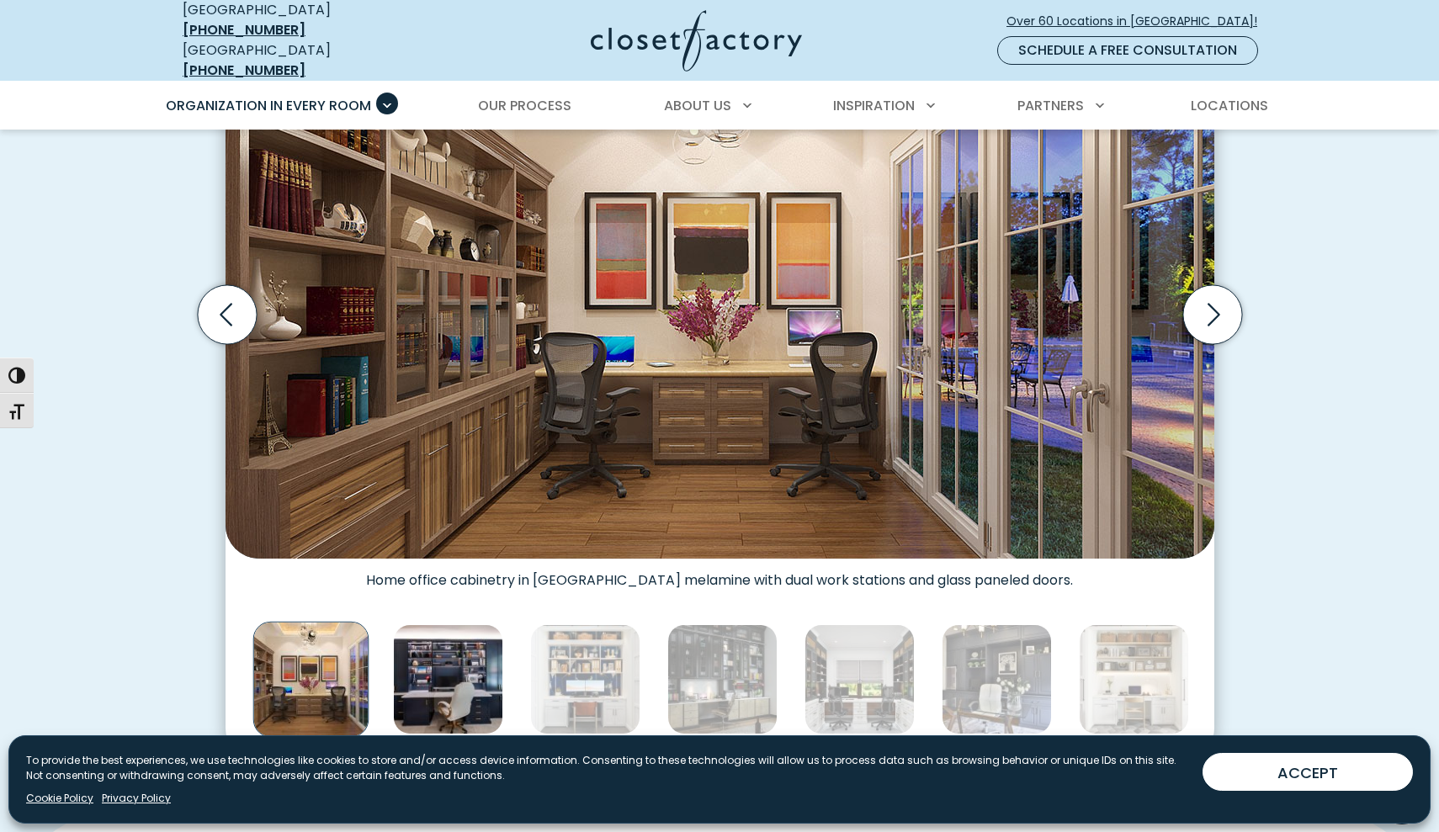
click at [454, 630] on img "Thumbnail Gallery" at bounding box center [448, 680] width 110 height 110
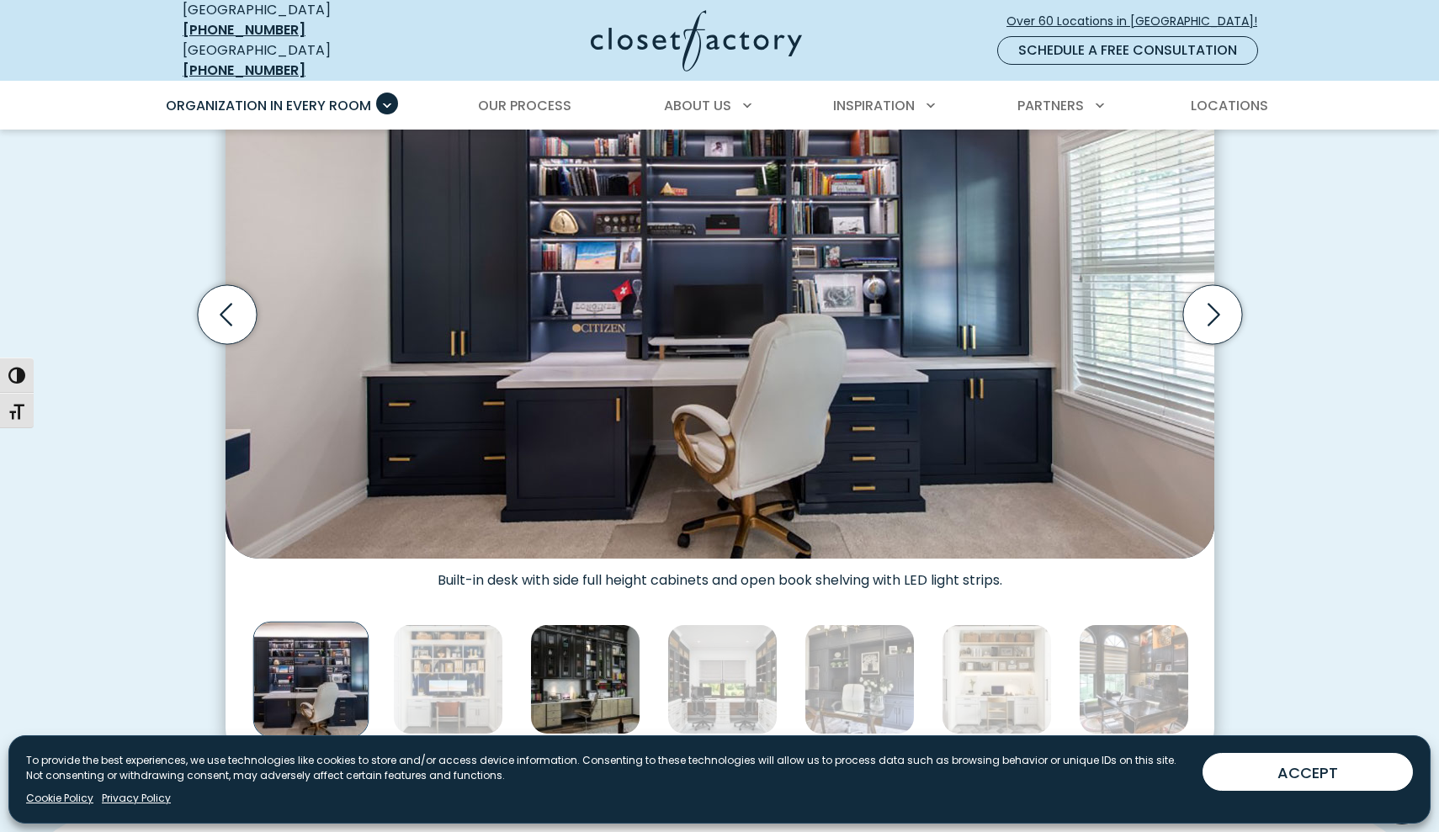
click at [585, 657] on img "Thumbnail Gallery" at bounding box center [585, 680] width 110 height 110
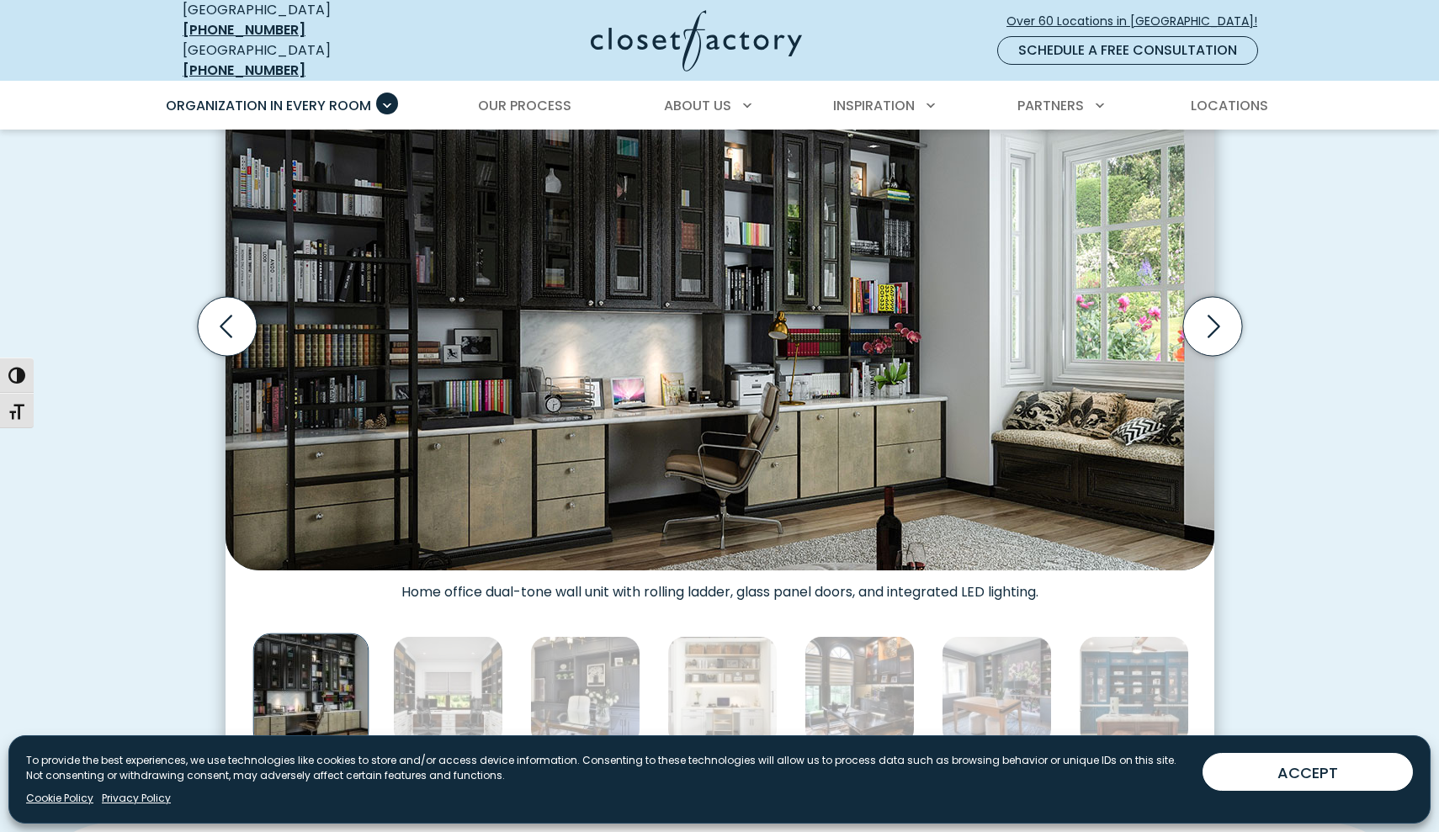
scroll to position [593, 0]
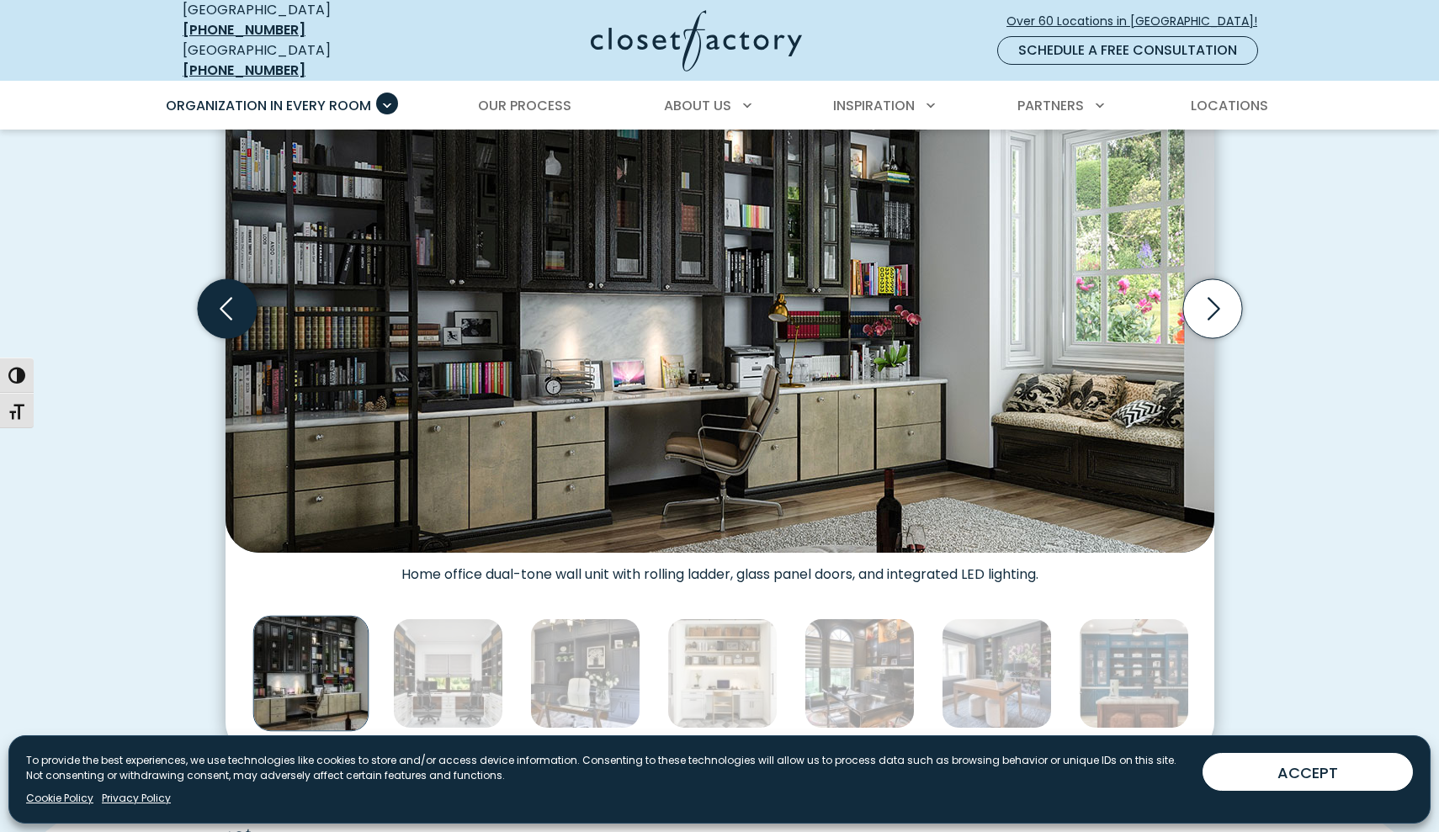
click at [247, 310] on icon "Previous slide" at bounding box center [226, 308] width 59 height 59
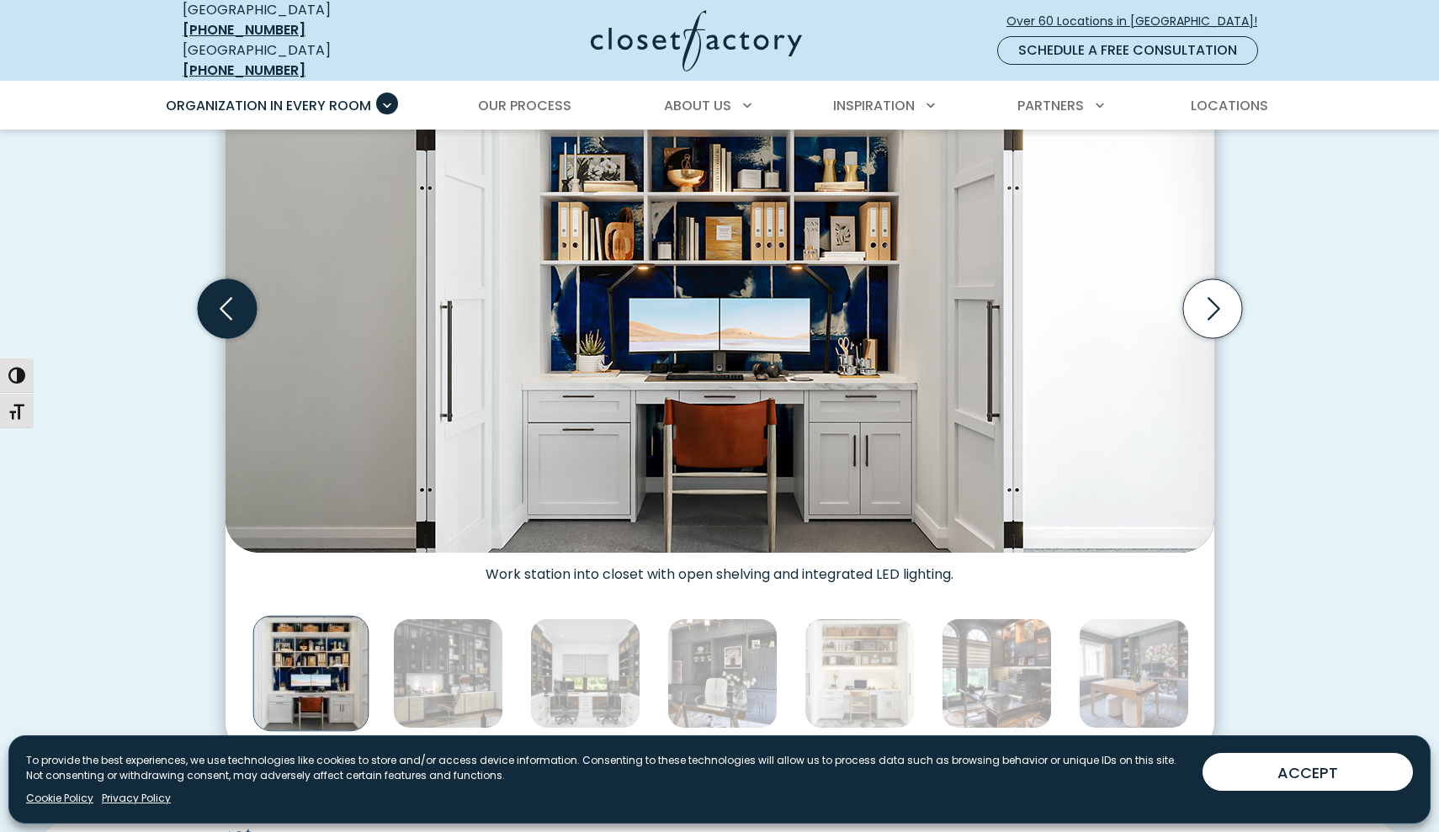
click at [247, 310] on icon "Previous slide" at bounding box center [226, 308] width 59 height 59
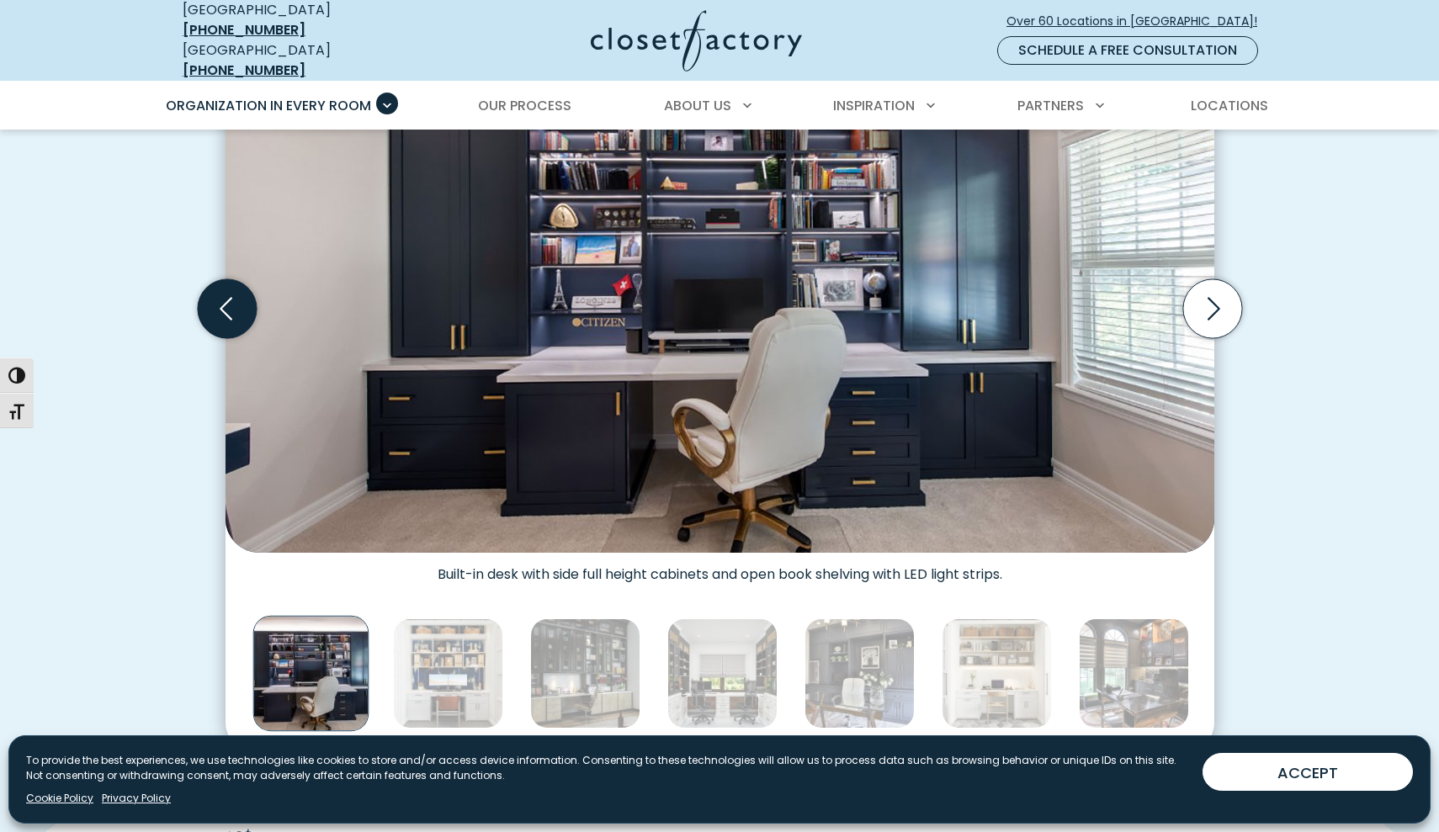
click at [247, 310] on icon "Previous slide" at bounding box center [226, 308] width 59 height 59
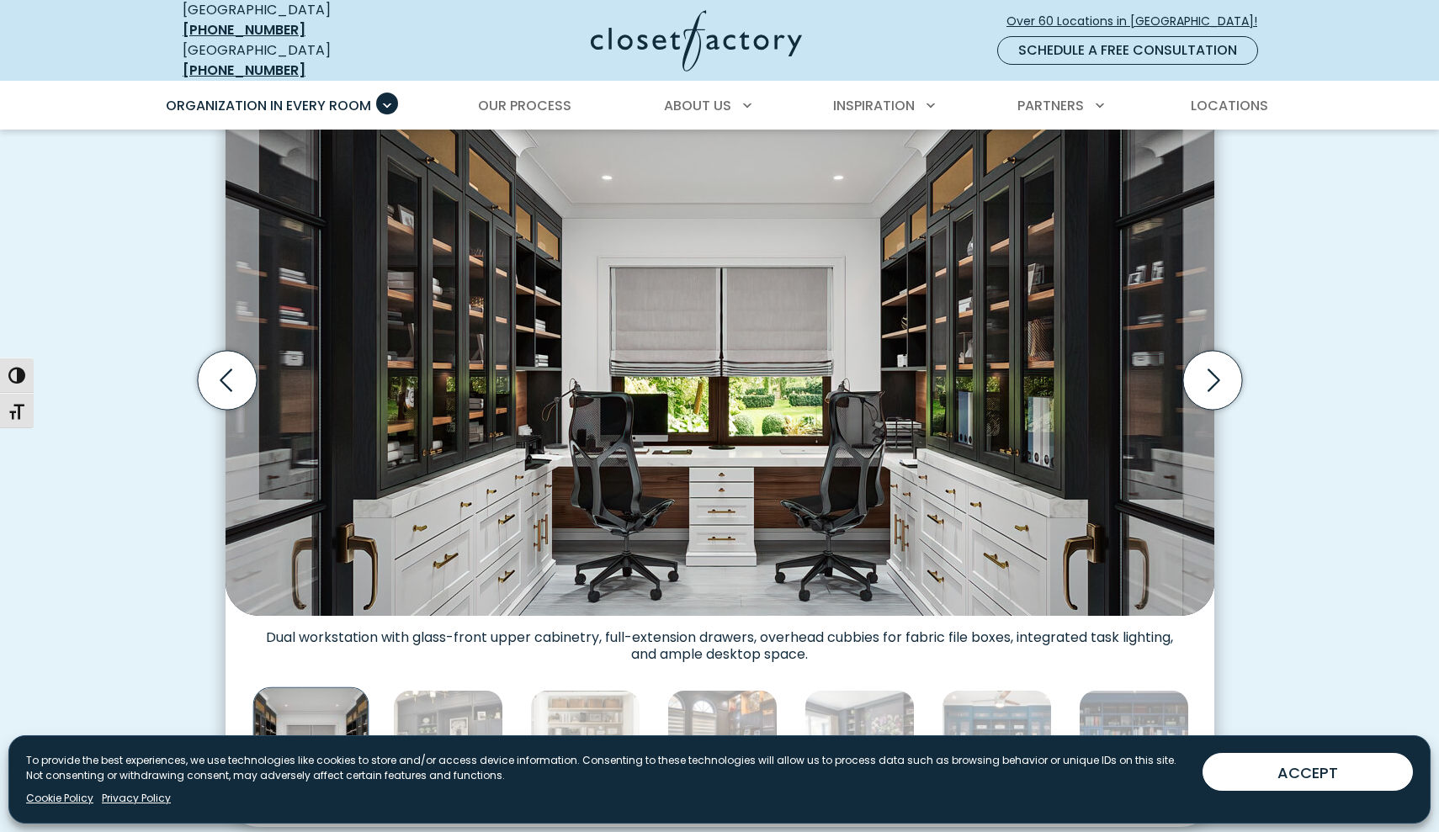
scroll to position [529, 0]
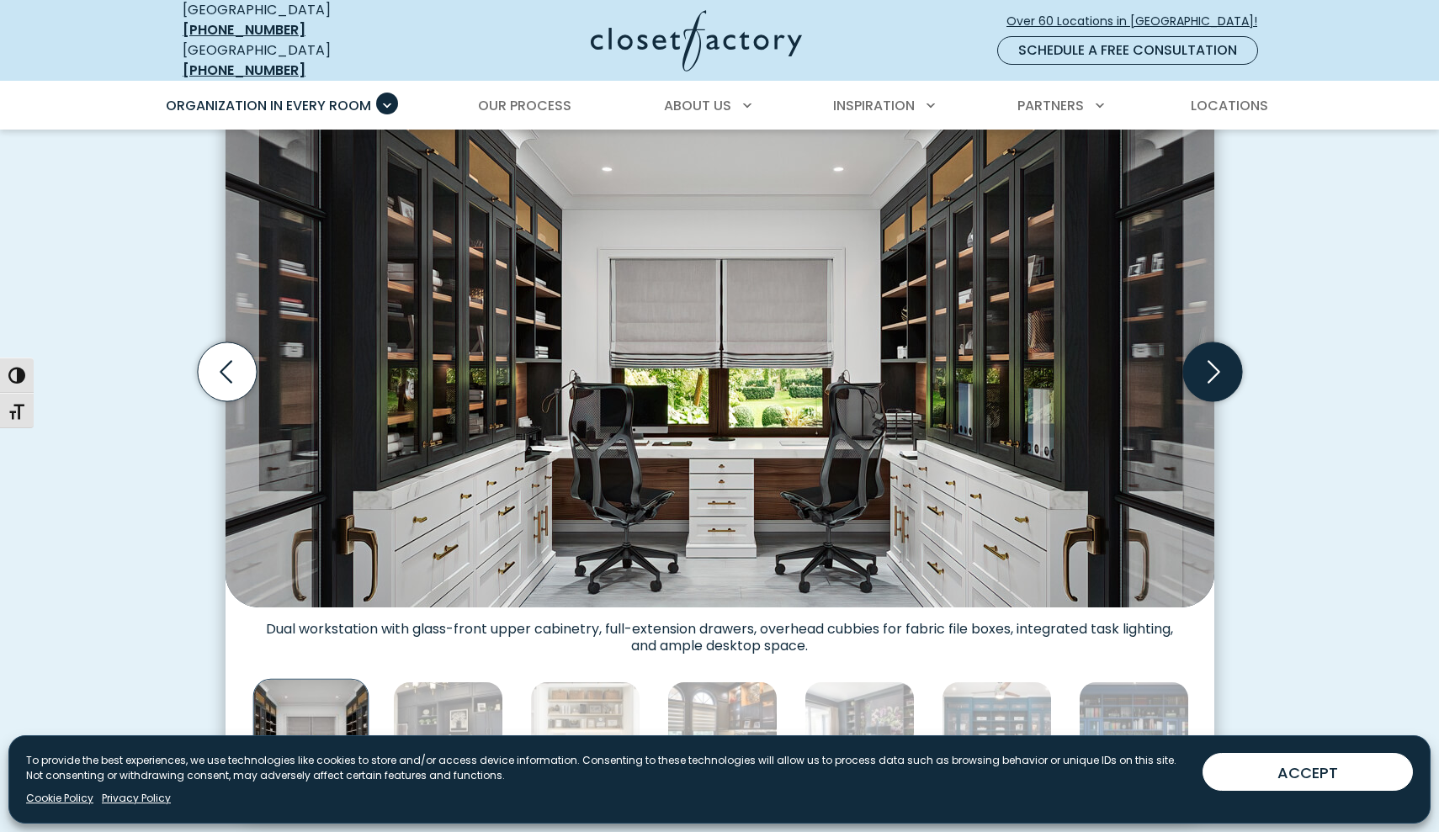
click at [1203, 364] on icon "Next slide" at bounding box center [1212, 372] width 59 height 59
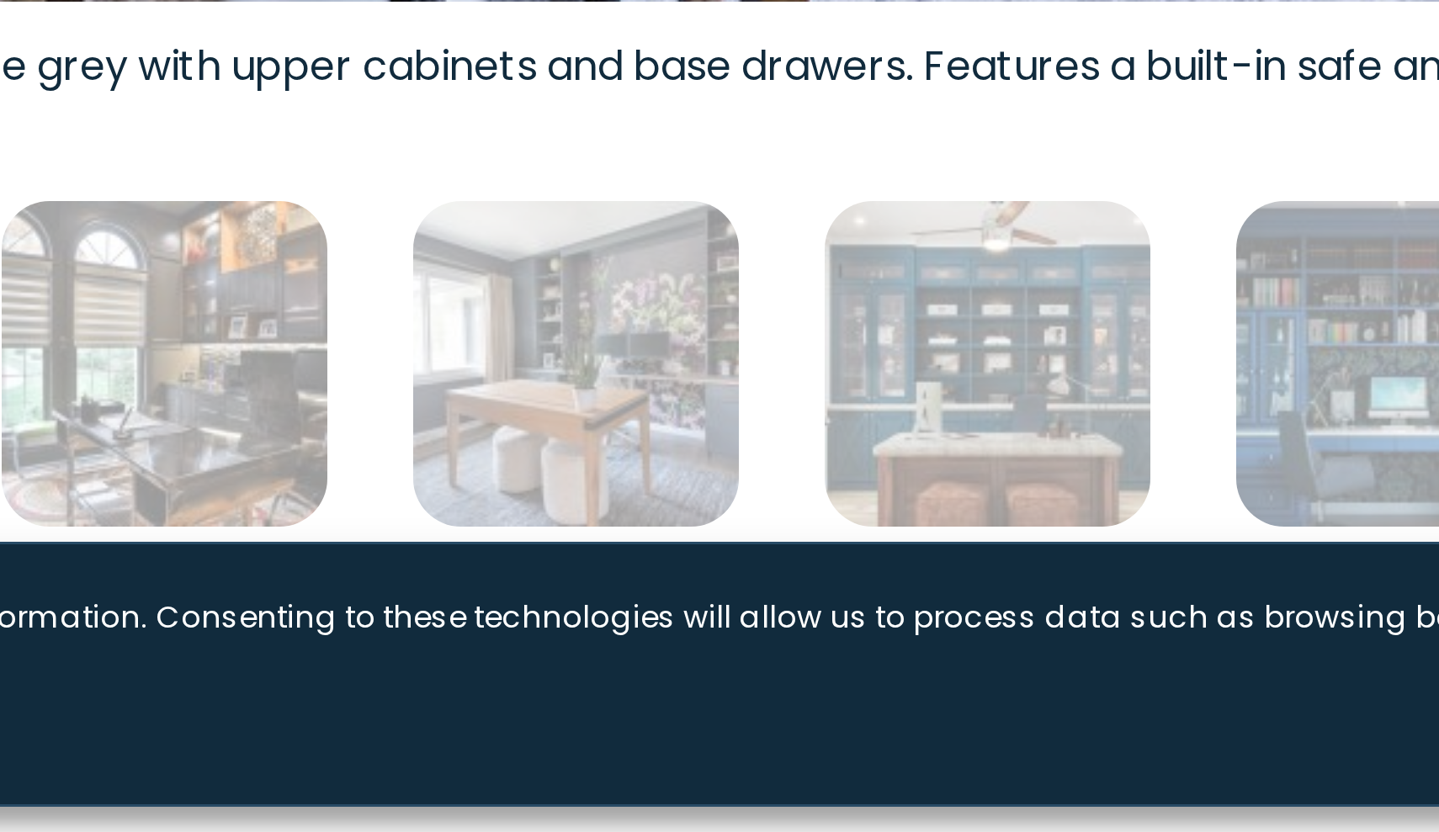
scroll to position [595, 0]
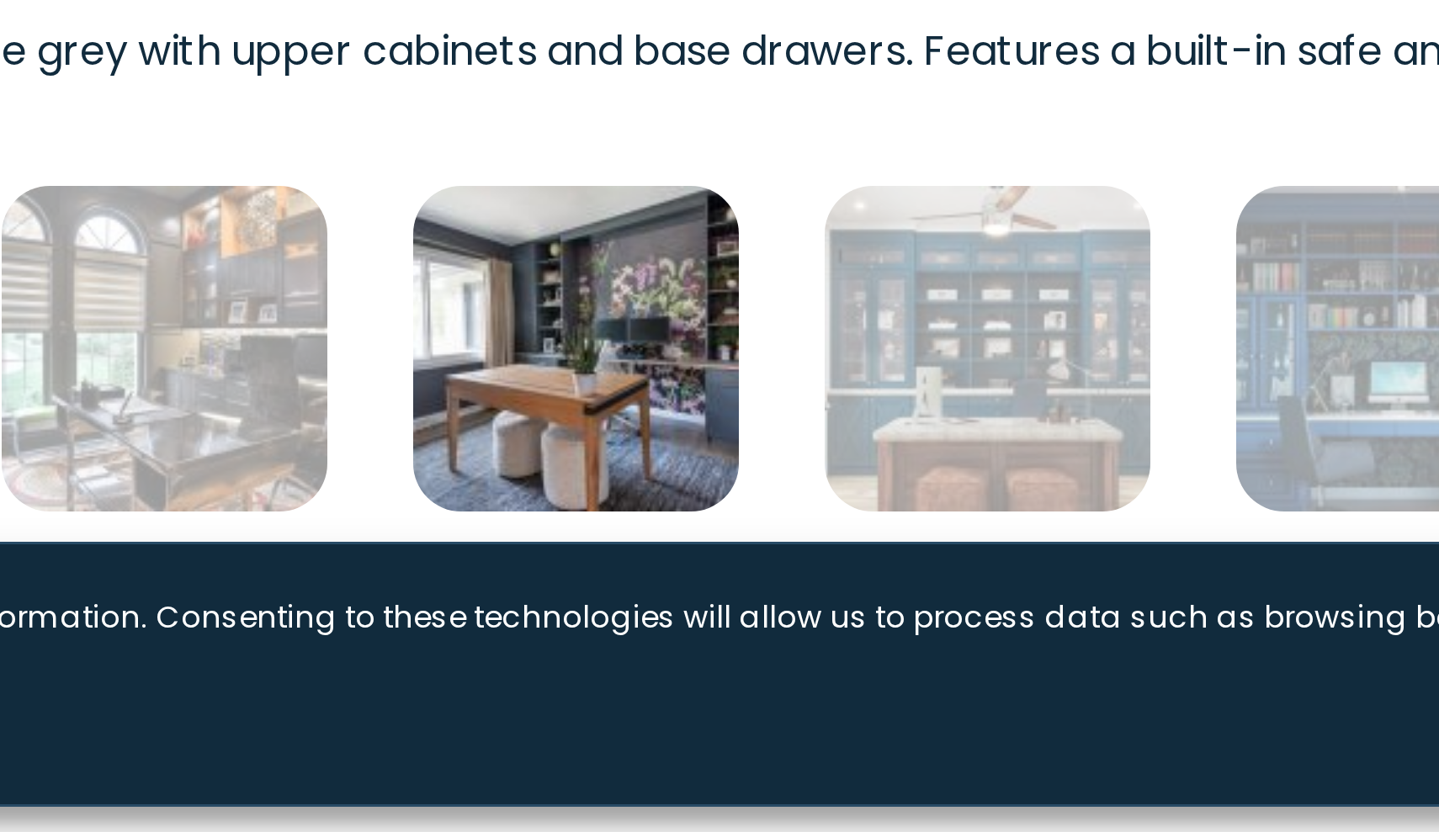
click at [667, 616] on img "Thumbnail Gallery" at bounding box center [722, 671] width 110 height 110
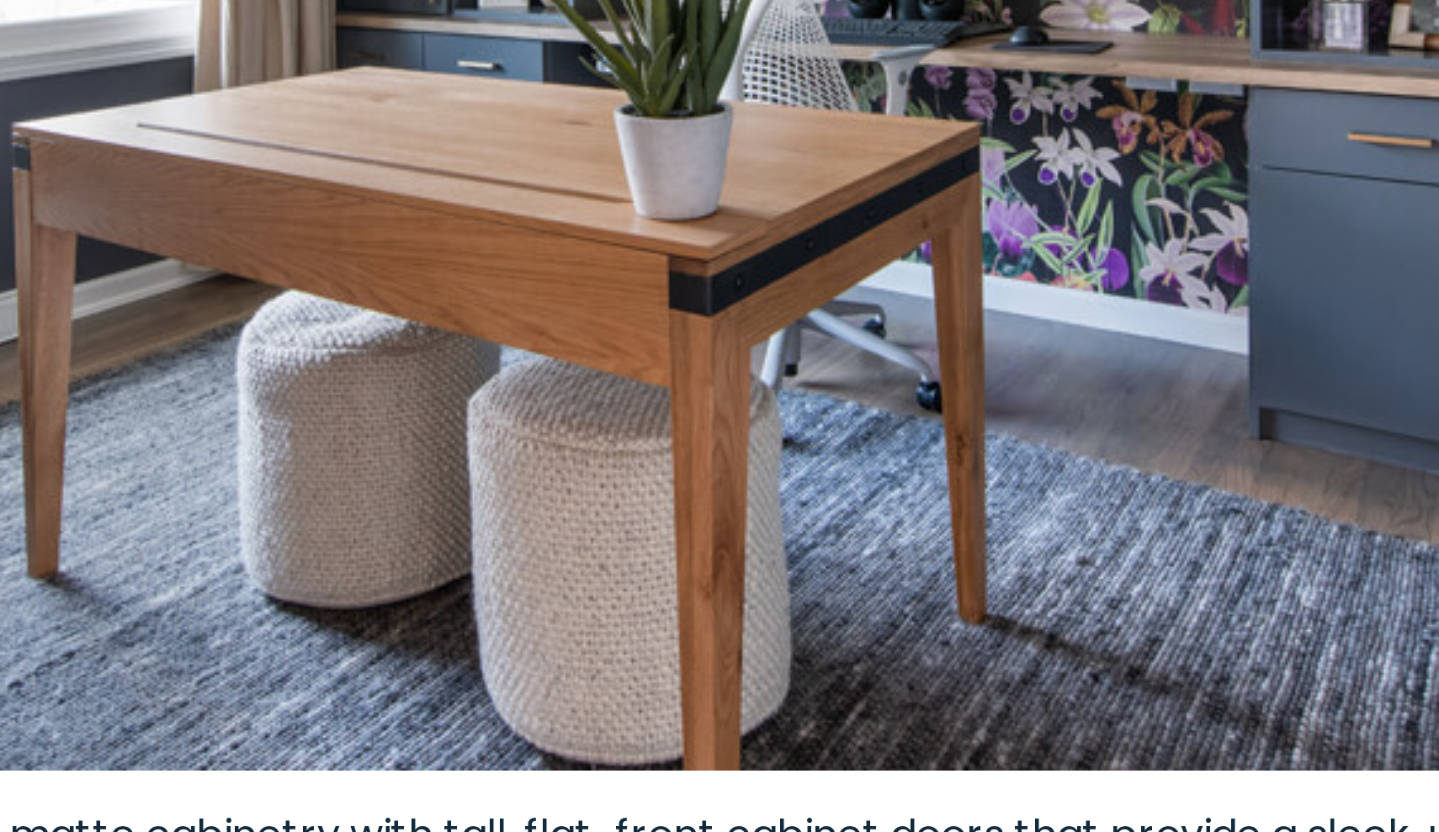
scroll to position [667, 0]
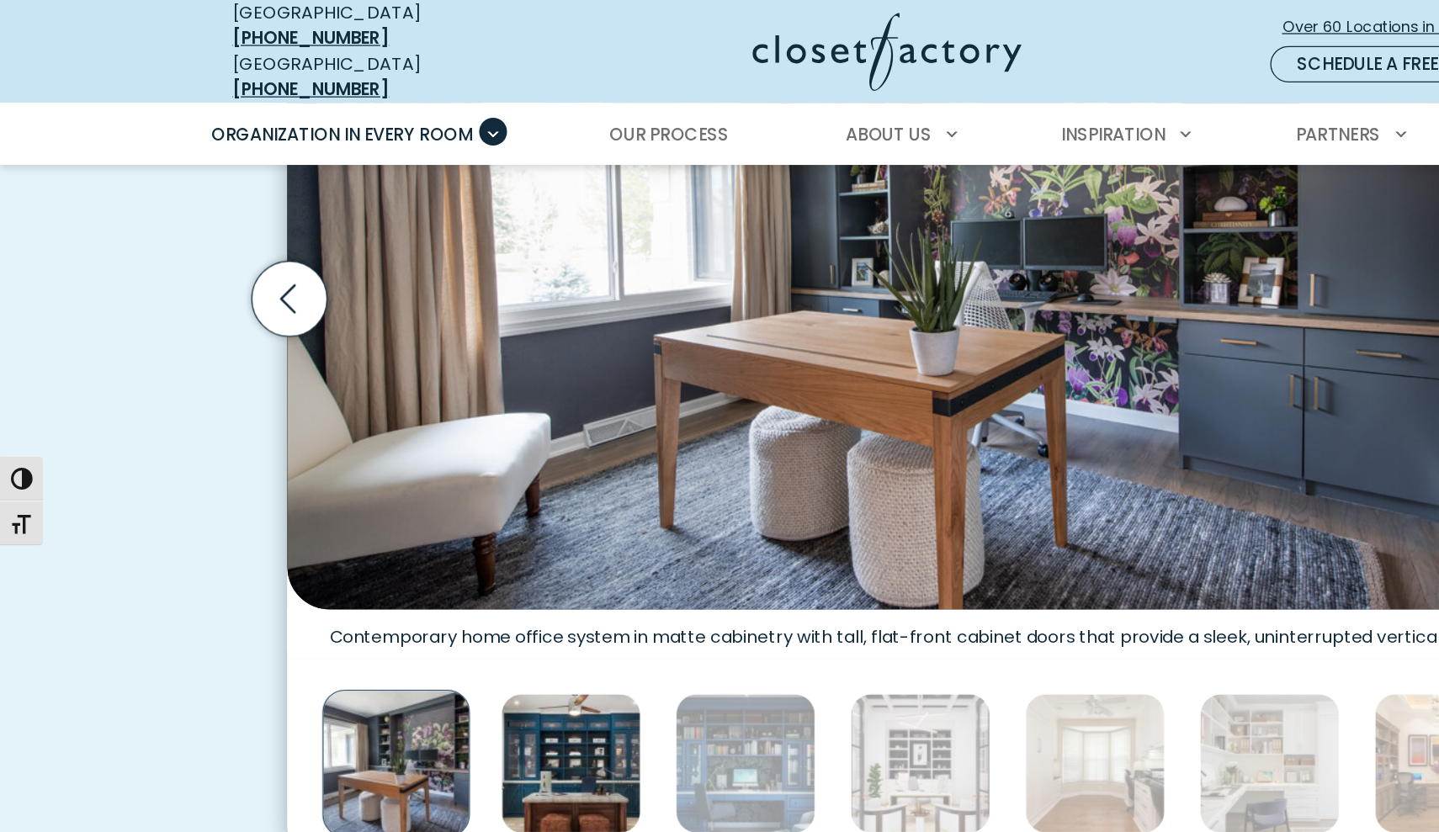
click at [445, 618] on img "Thumbnail Gallery" at bounding box center [448, 600] width 110 height 110
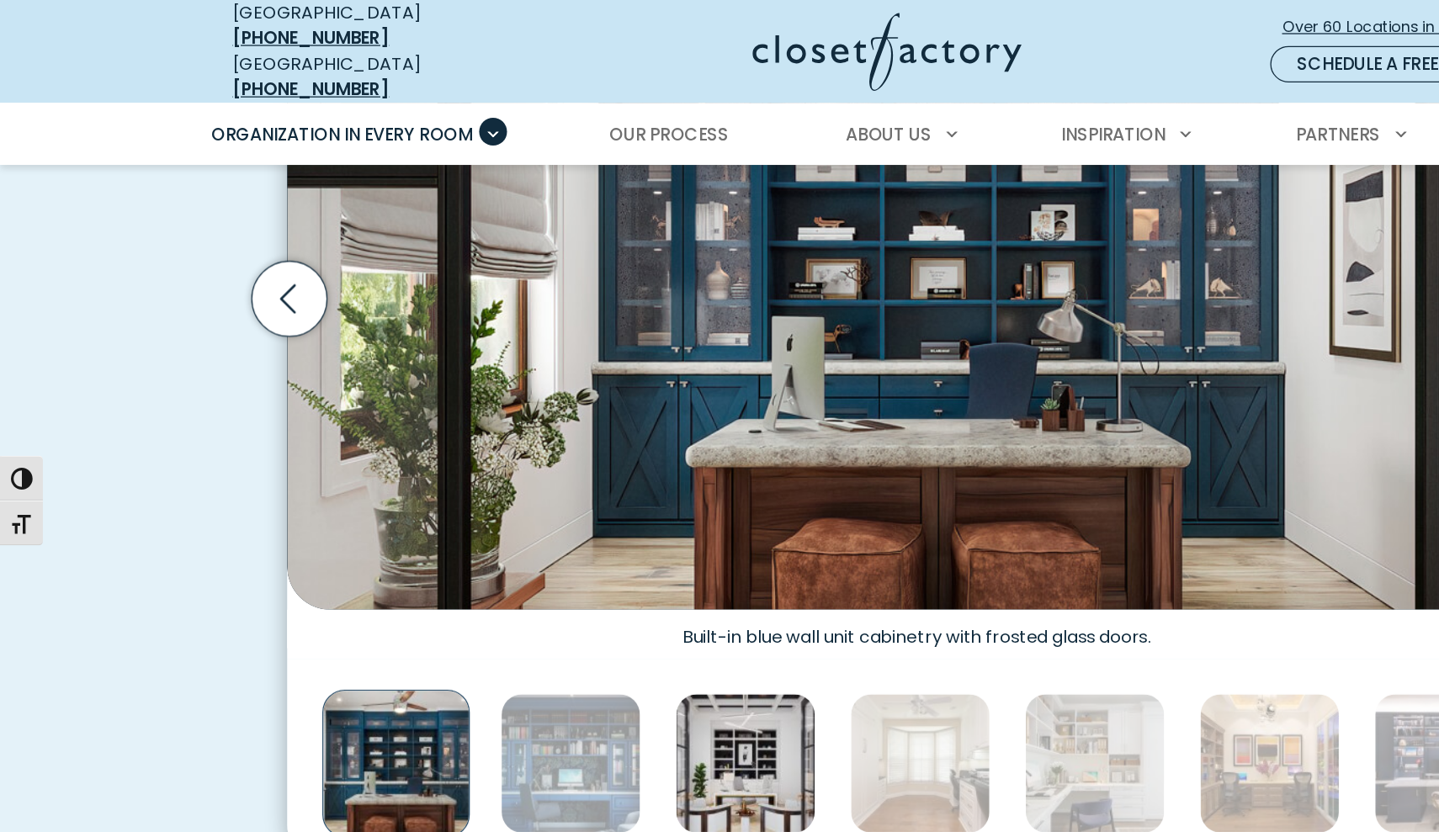
click at [556, 592] on img "Thumbnail Gallery" at bounding box center [585, 600] width 110 height 110
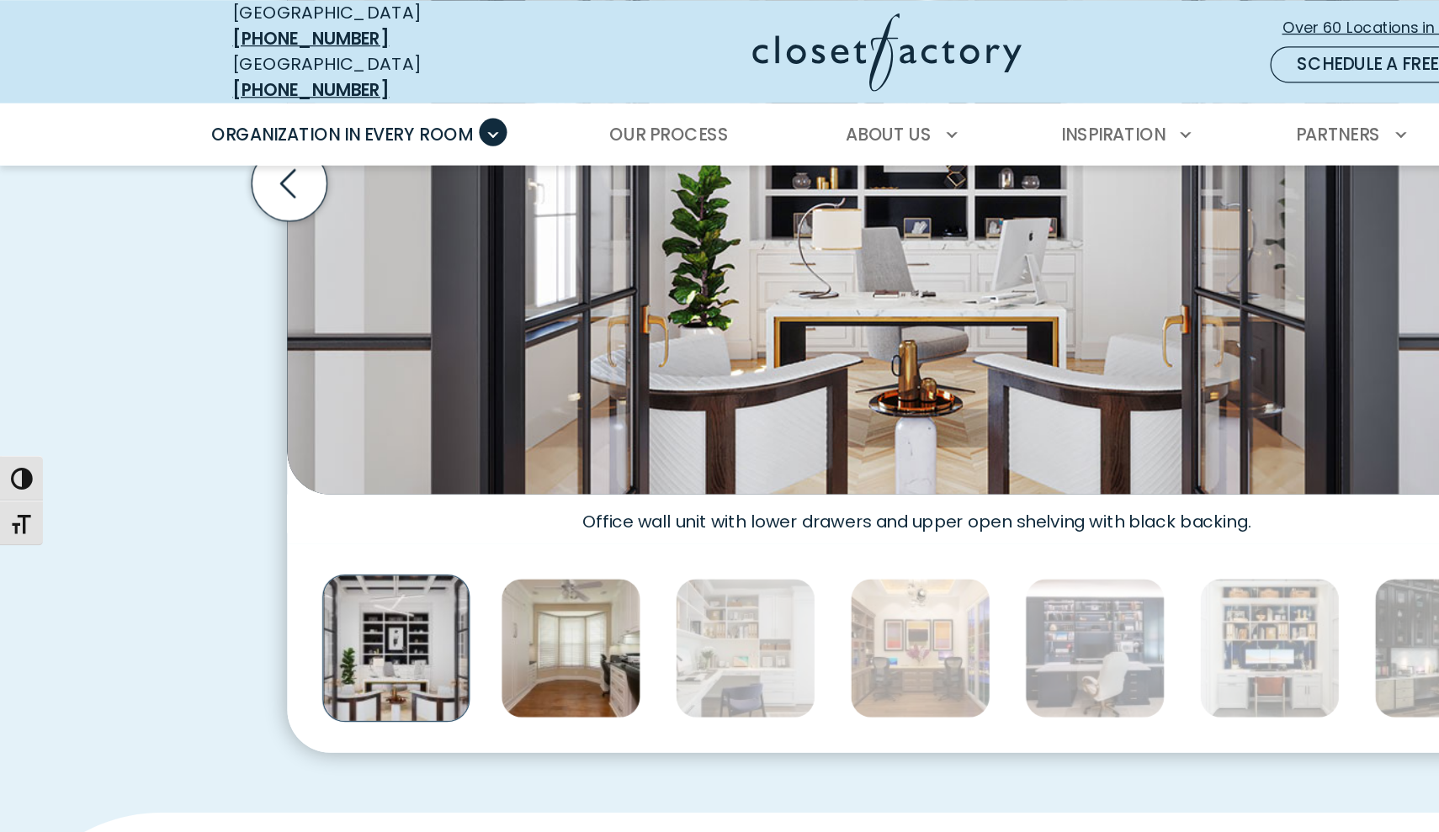
scroll to position [740, 0]
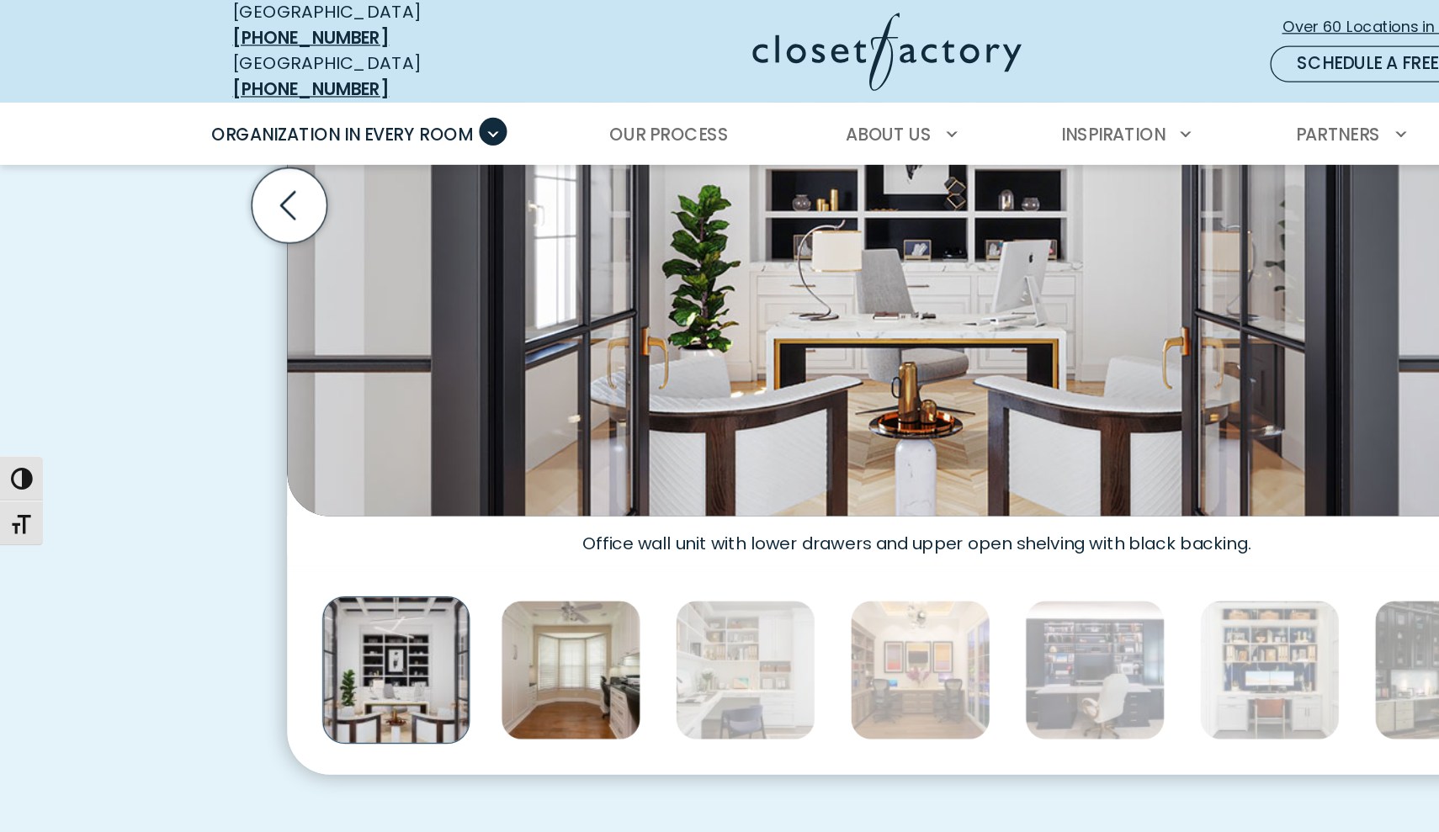
click at [479, 504] on img "Thumbnail Gallery" at bounding box center [448, 526] width 110 height 110
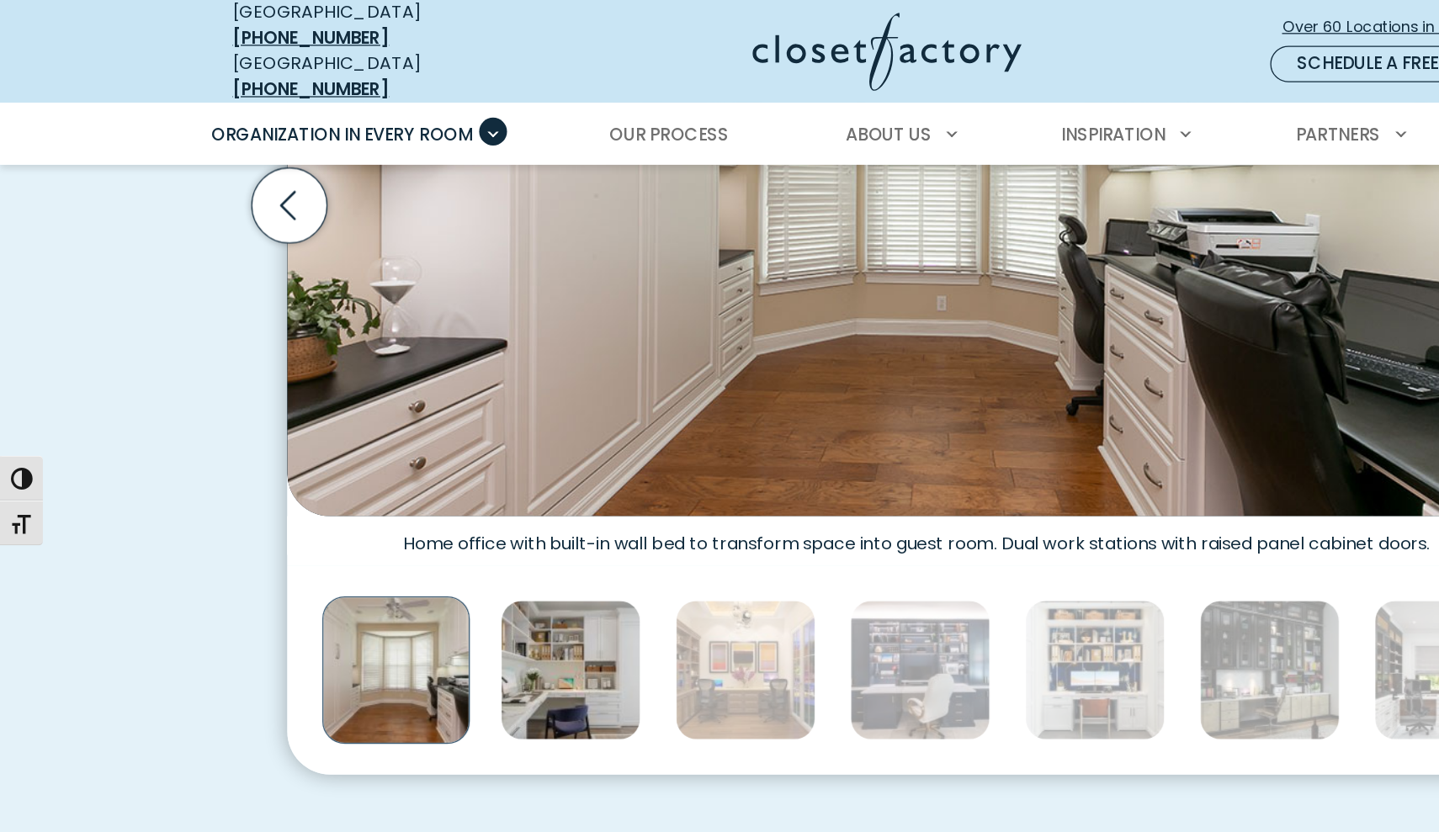
click at [494, 510] on img "Thumbnail Gallery" at bounding box center [448, 526] width 110 height 110
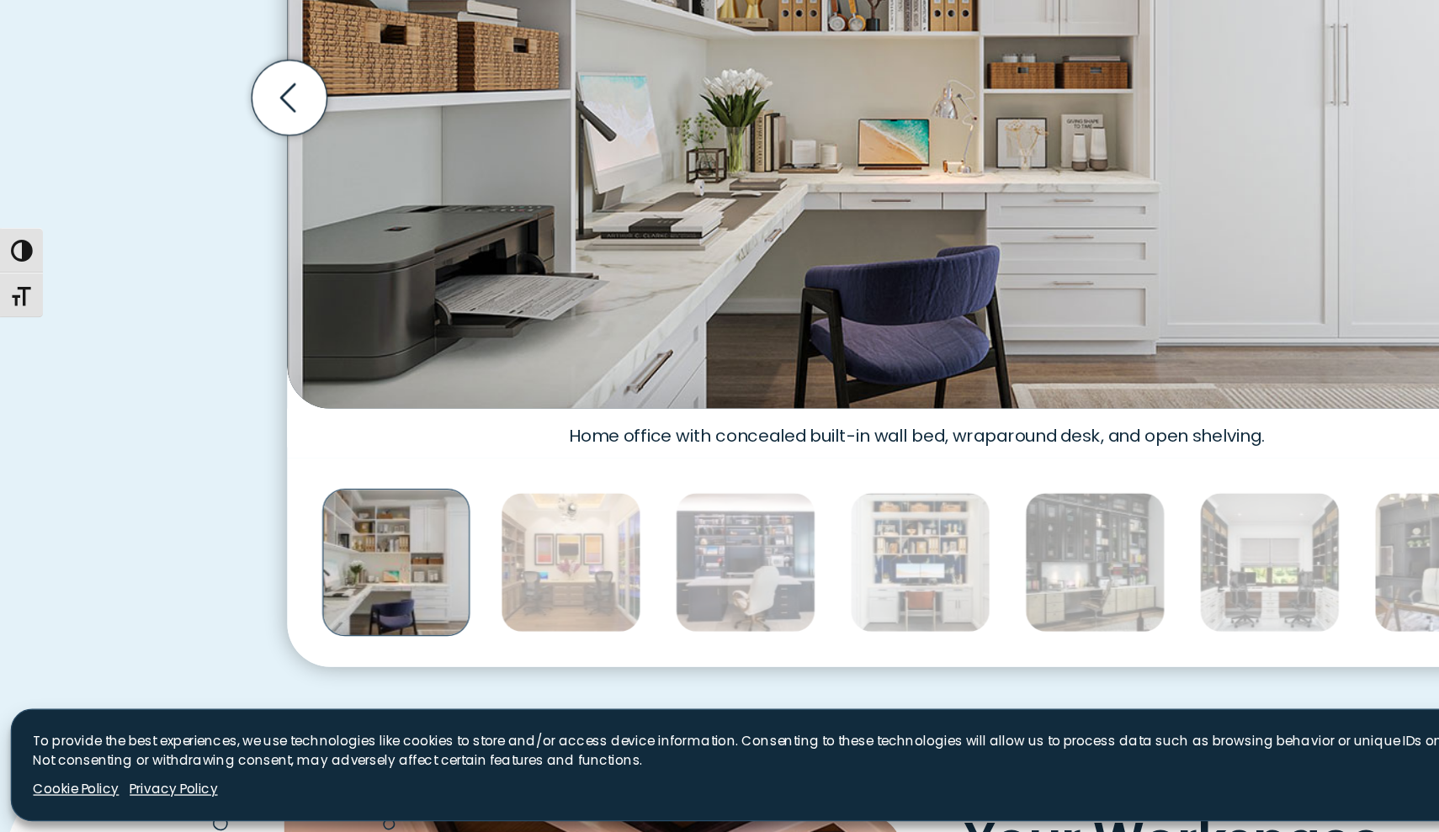
scroll to position [670, 0]
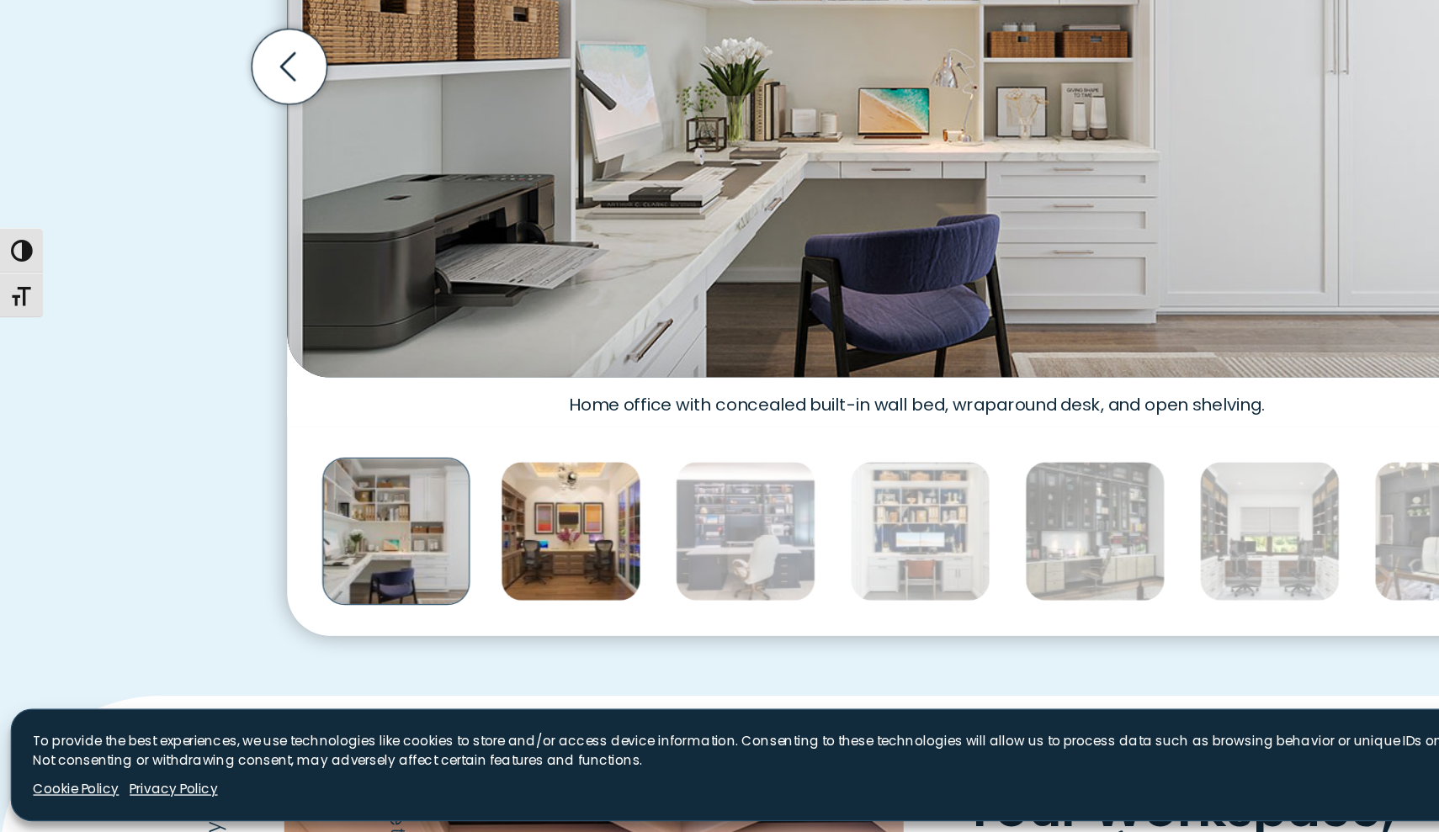
click at [460, 541] on img "Thumbnail Gallery" at bounding box center [448, 596] width 110 height 110
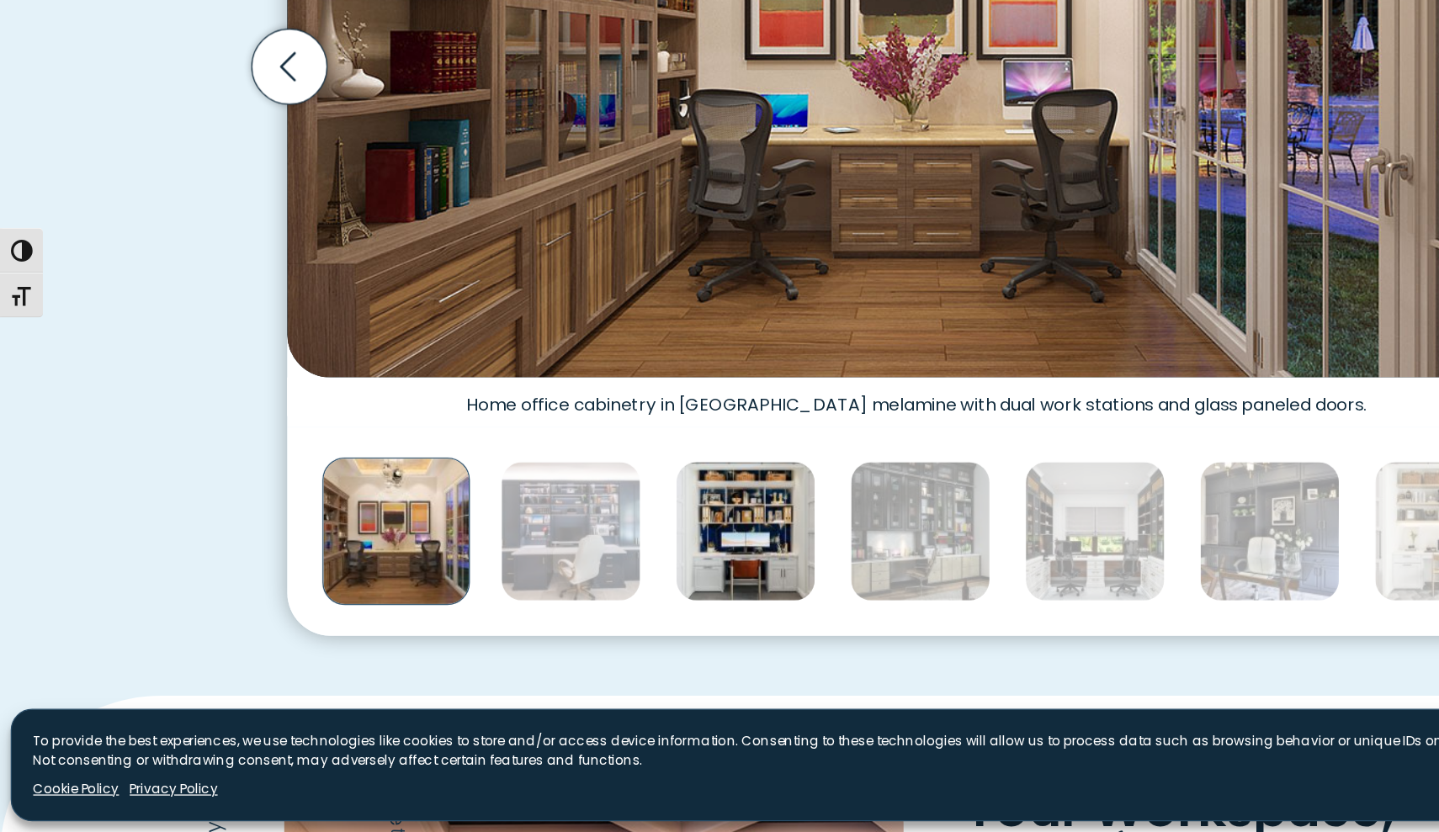
click at [594, 541] on img "Thumbnail Gallery" at bounding box center [585, 596] width 110 height 110
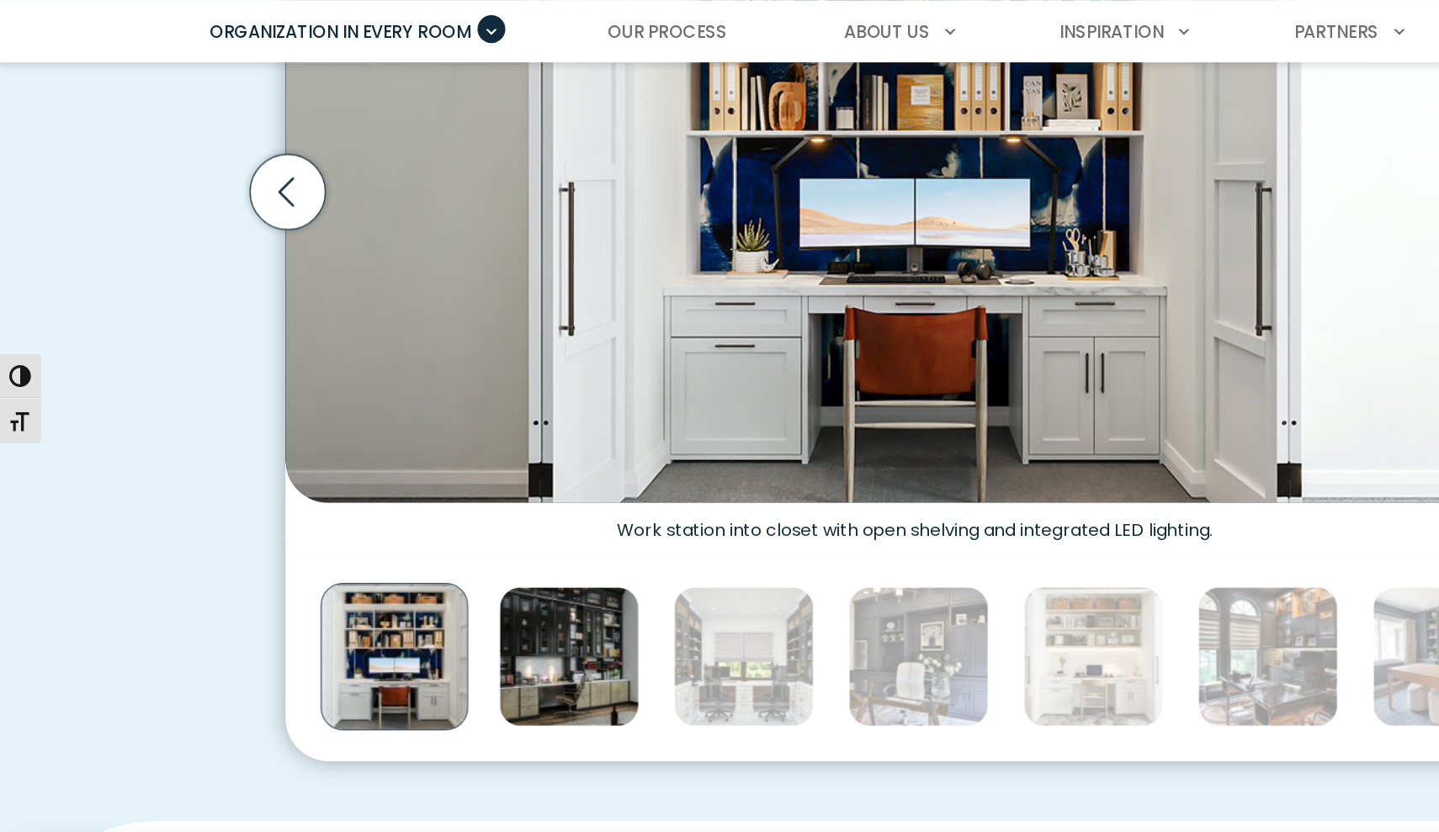
click at [464, 541] on img "Thumbnail Gallery" at bounding box center [448, 596] width 110 height 110
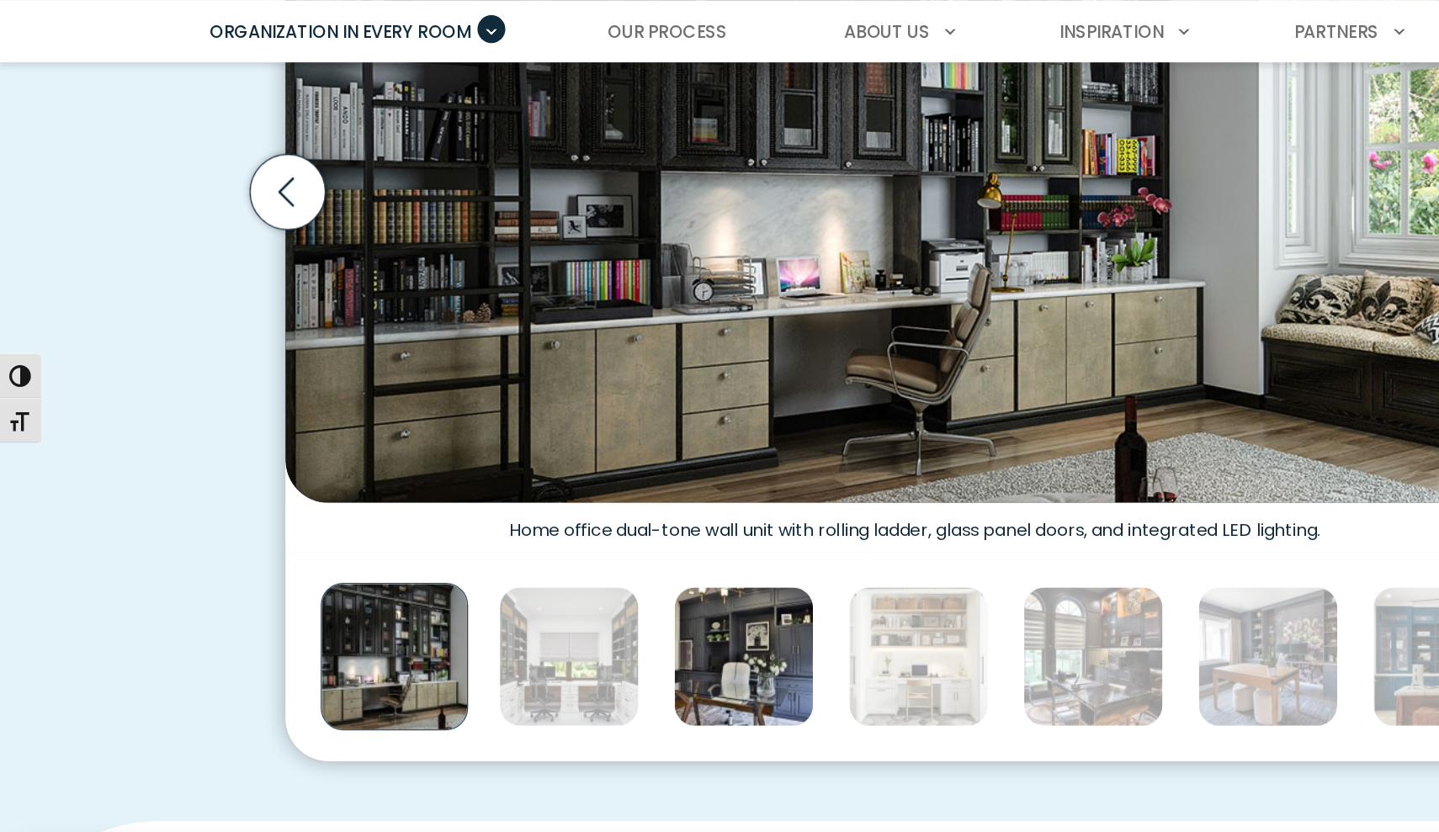
click at [590, 541] on img "Thumbnail Gallery" at bounding box center [585, 596] width 110 height 110
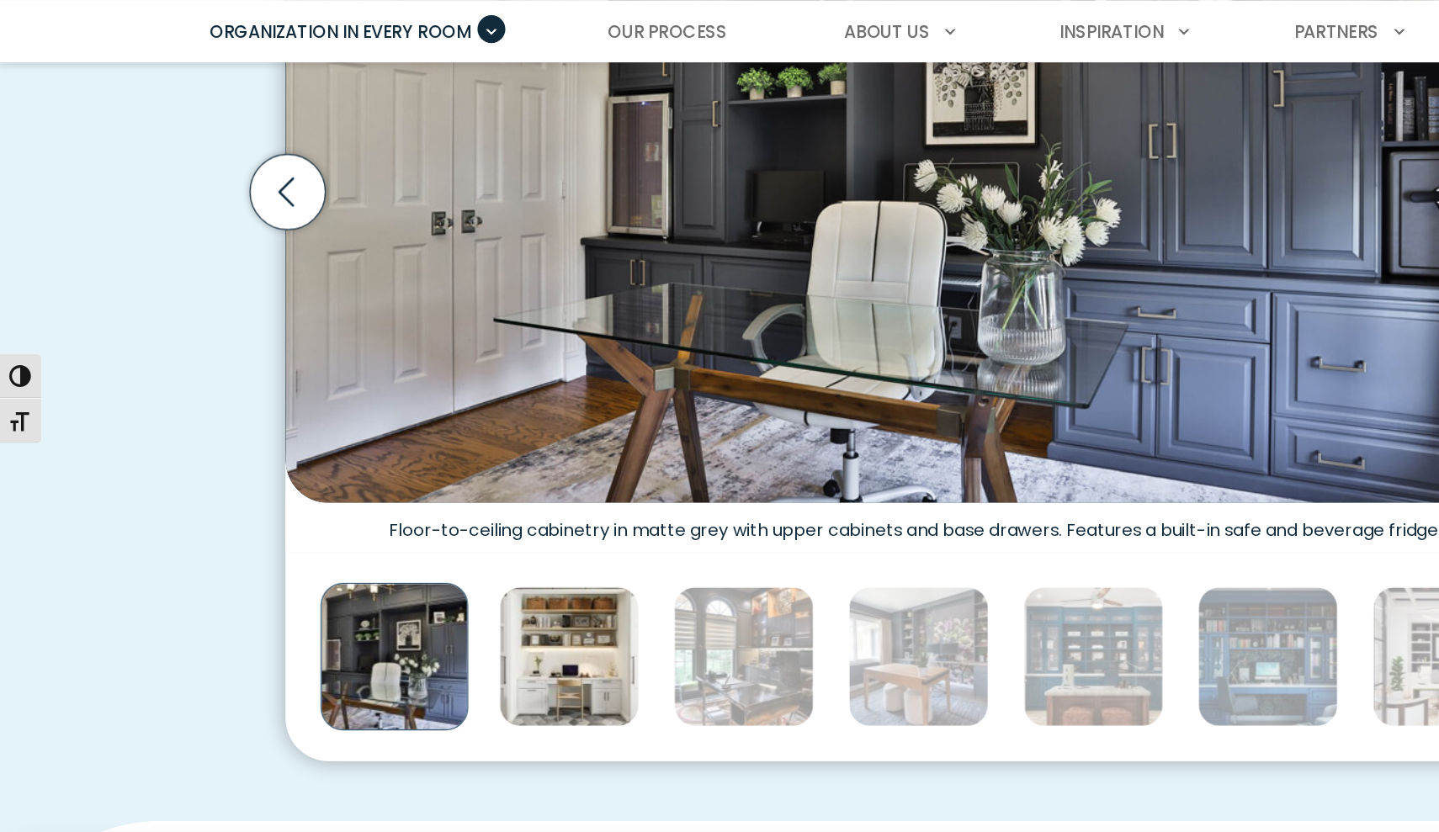
click at [460, 541] on img "Thumbnail Gallery" at bounding box center [448, 596] width 110 height 110
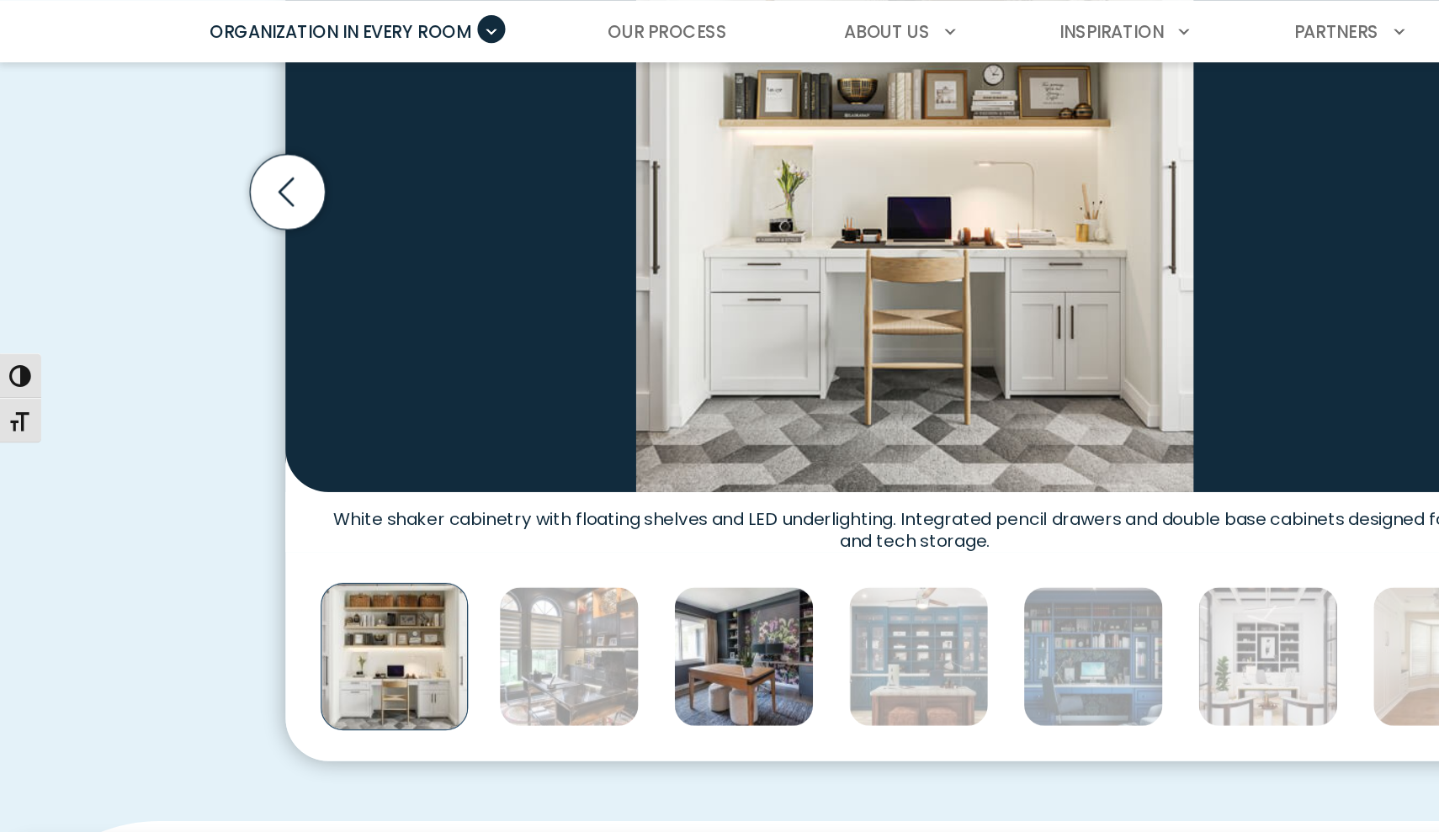
click at [580, 541] on img "Thumbnail Gallery" at bounding box center [585, 596] width 110 height 110
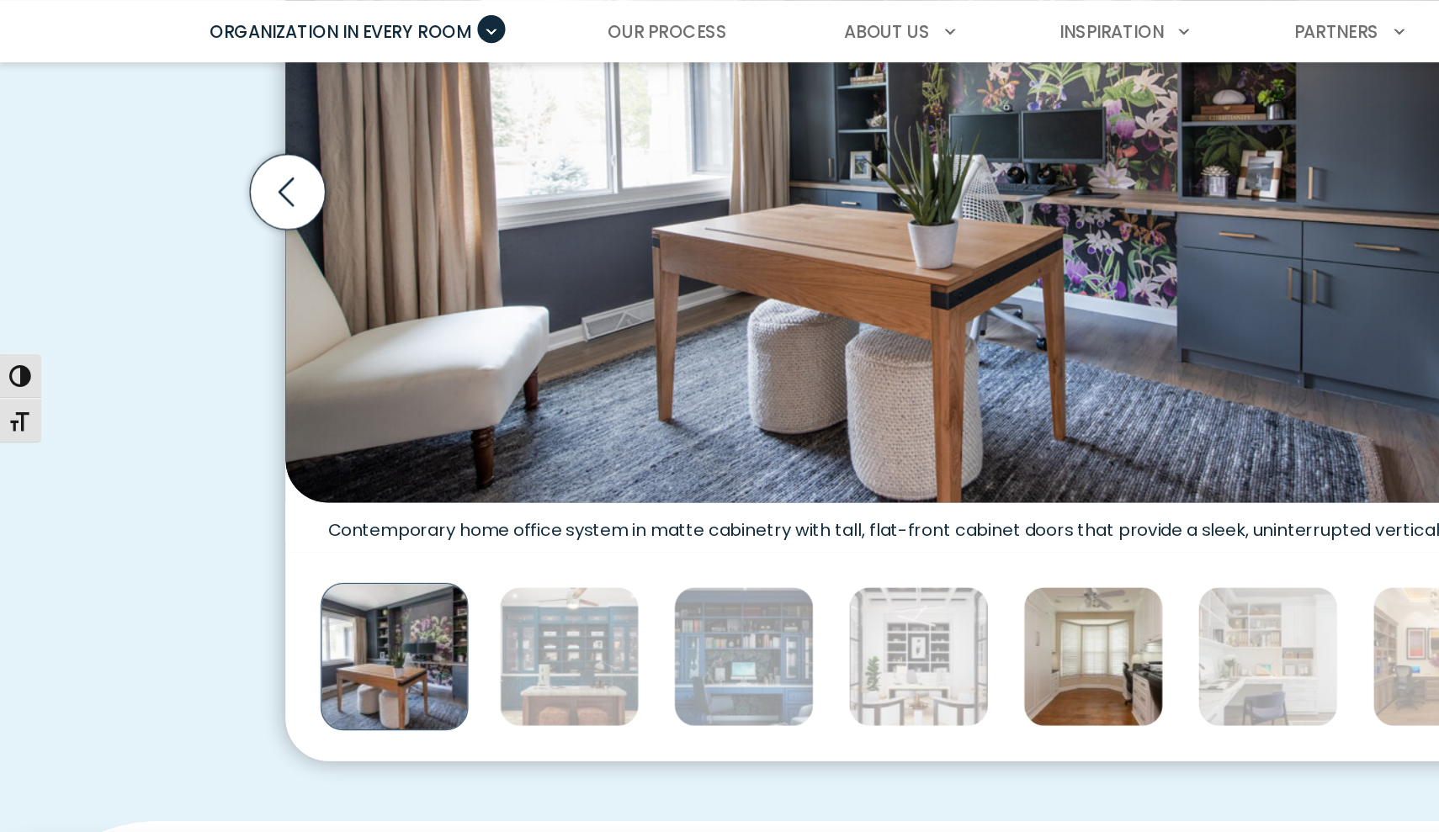
click at [885, 541] on img "Thumbnail Gallery" at bounding box center [860, 596] width 110 height 110
